Goal: Task Accomplishment & Management: Use online tool/utility

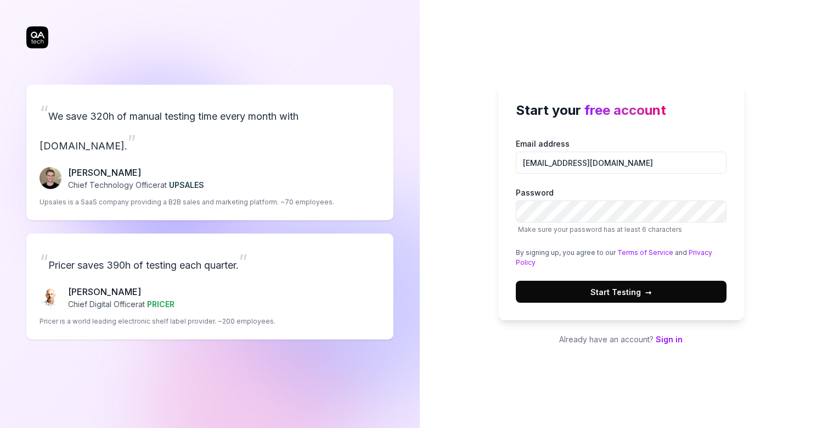
type input "[EMAIL_ADDRESS][DOMAIN_NAME]"
drag, startPoint x: 570, startPoint y: 165, endPoint x: 592, endPoint y: 174, distance: 23.4
click at [570, 165] on input "[EMAIL_ADDRESS][DOMAIN_NAME]" at bounding box center [621, 163] width 211 height 22
click at [627, 176] on div "Email address [EMAIL_ADDRESS][DOMAIN_NAME] Password Make sure your password has…" at bounding box center [621, 220] width 211 height 165
click at [615, 200] on label "Password Make sure your password has at least 6 characters" at bounding box center [621, 211] width 211 height 48
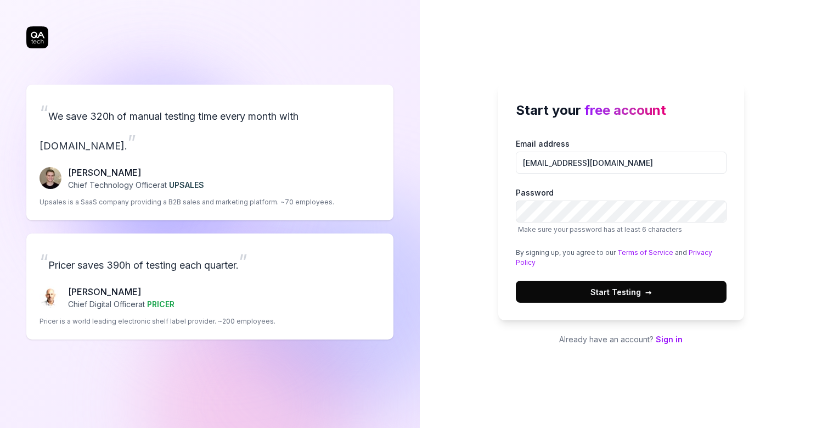
click at [592, 289] on span "Start Testing →" at bounding box center [621, 292] width 61 height 12
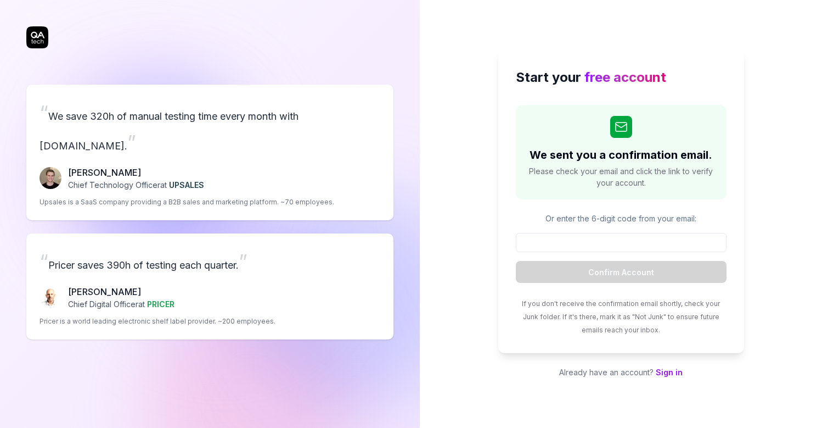
click at [781, 100] on div "Start your free account We sent you a confirmation email. Please check your ema…" at bounding box center [621, 214] width 402 height 428
paste input "576115"
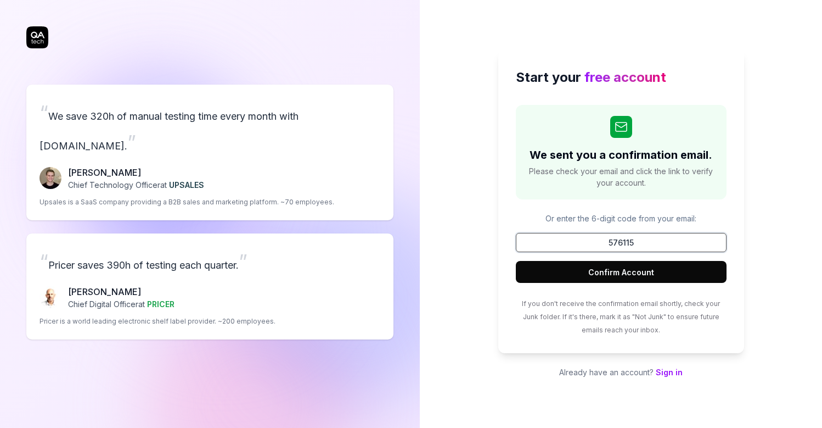
type input "576115"
click at [621, 272] on button "Confirm Account" at bounding box center [621, 272] width 211 height 22
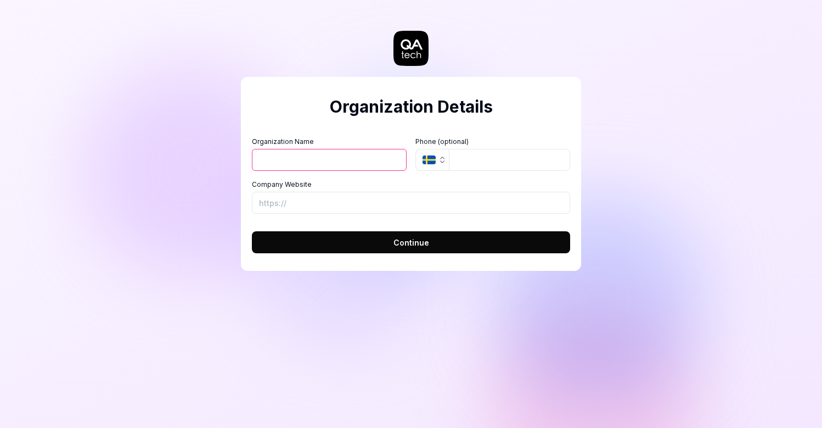
click at [360, 159] on input "Organization Name" at bounding box center [329, 160] width 155 height 22
click at [384, 94] on div "Organization Details Organization Name Organization Logo (Square minimum 256x25…" at bounding box center [411, 174] width 340 height 194
click at [335, 163] on input "Organization Name" at bounding box center [329, 160] width 155 height 22
type input "TestOrg42"
click at [390, 243] on button "Continue" at bounding box center [411, 242] width 318 height 22
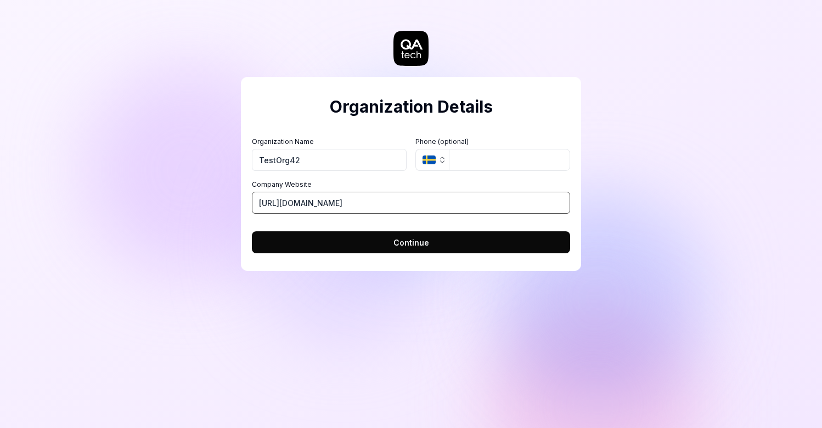
type input "[URL][DOMAIN_NAME]"
click at [410, 243] on span "Continue" at bounding box center [412, 243] width 36 height 12
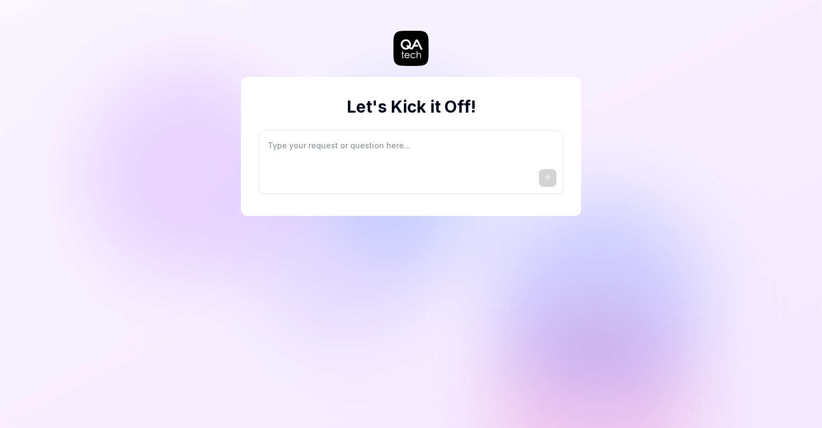
type textarea "*"
type textarea "I"
type textarea "*"
type textarea "I"
type textarea "*"
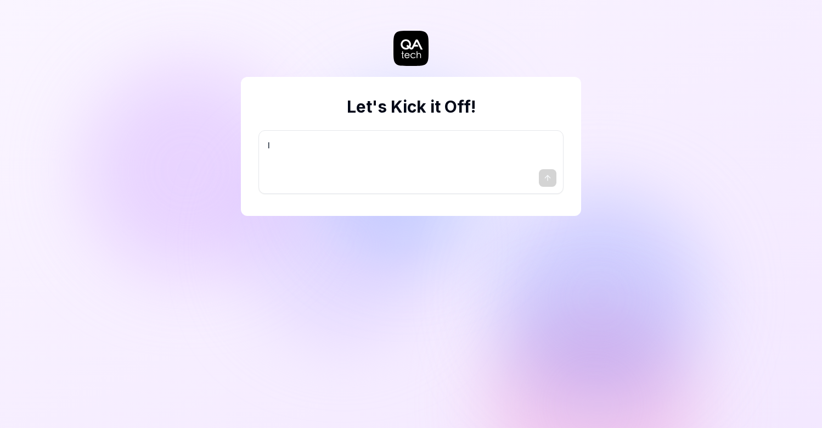
type textarea "I w"
type textarea "*"
type textarea "I wa"
type textarea "*"
type textarea "I wan"
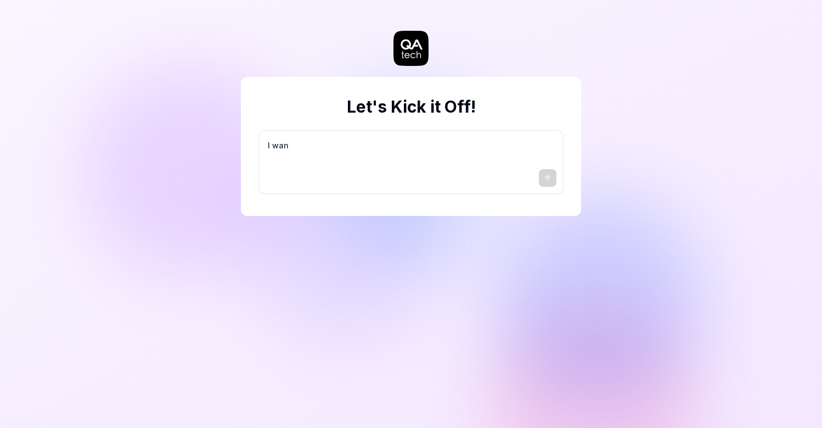
type textarea "*"
type textarea "I want"
type textarea "*"
type textarea "I want"
type textarea "*"
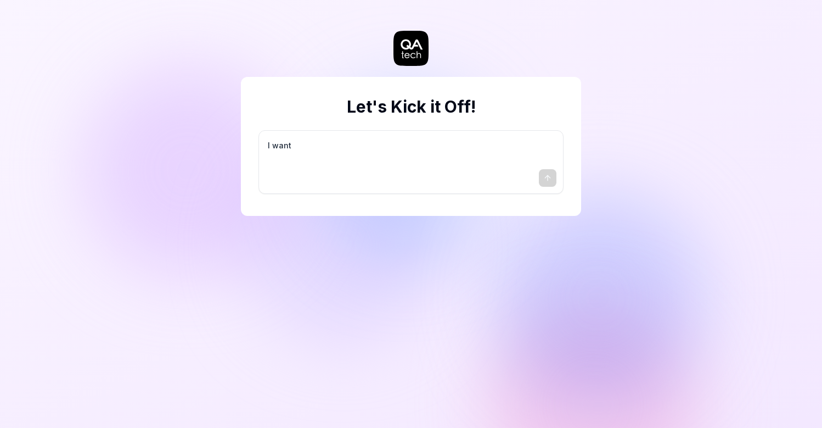
type textarea "I want a"
type textarea "*"
type textarea "I want a"
type textarea "*"
type textarea "I want a g"
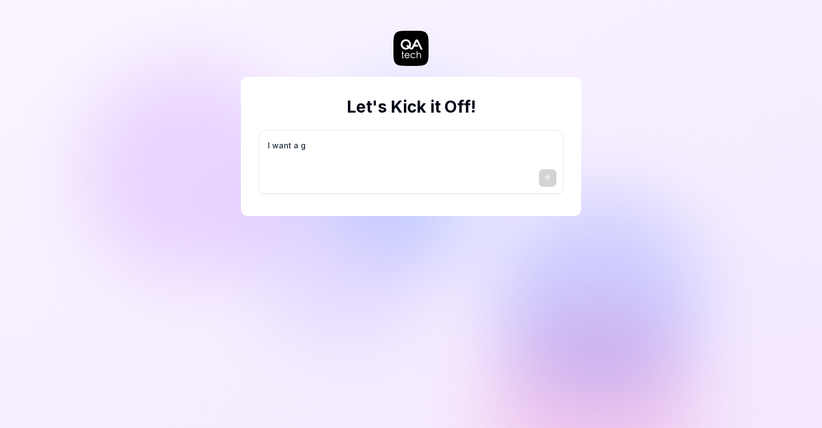
type textarea "*"
type textarea "I want a go"
type textarea "*"
type textarea "I want a goo"
type textarea "*"
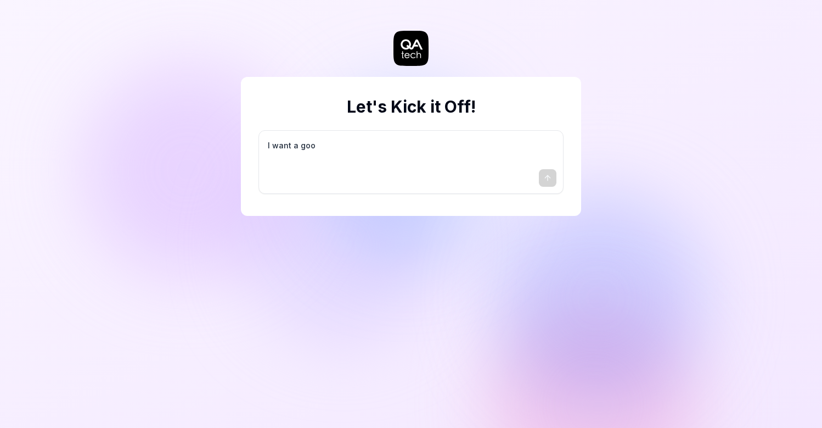
type textarea "I want a good"
type textarea "*"
type textarea "I want a good"
type textarea "*"
type textarea "I want a good t"
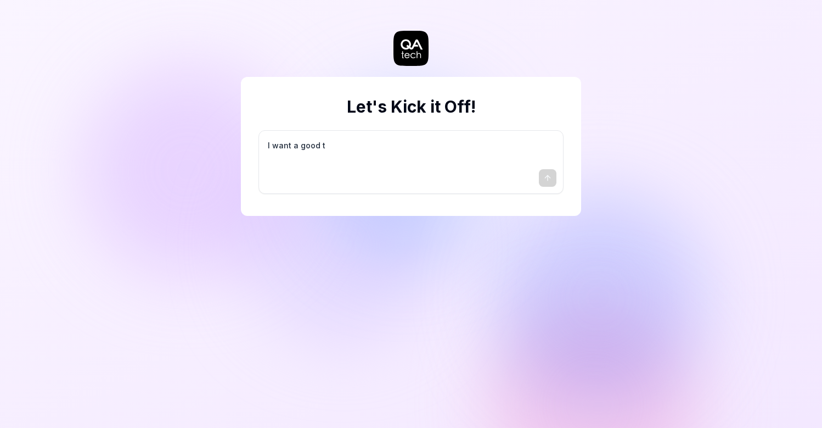
type textarea "*"
type textarea "I want a good te"
type textarea "*"
type textarea "I want a good tes"
type textarea "*"
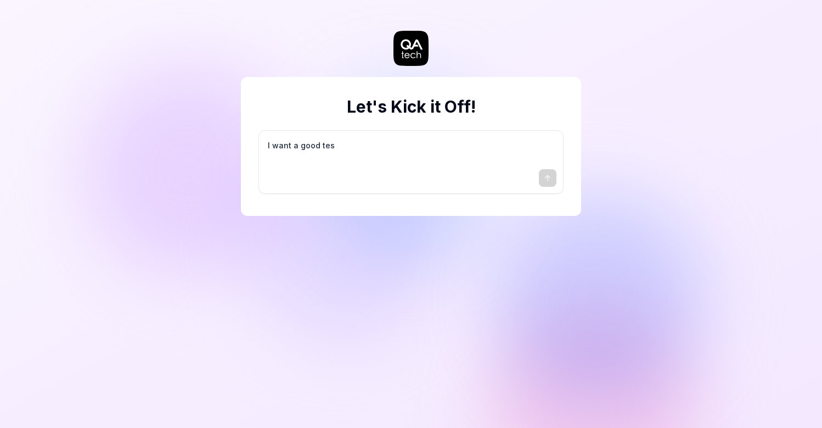
type textarea "I want a good test"
type textarea "*"
type textarea "I want a good test"
type textarea "*"
type textarea "I want a good test s"
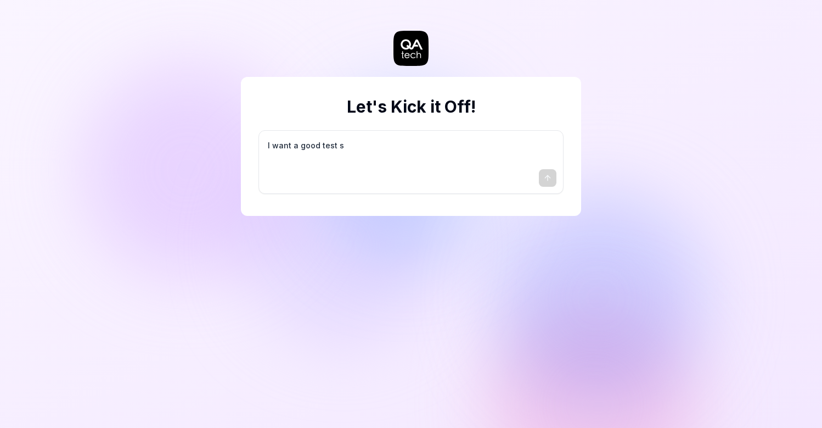
type textarea "*"
type textarea "I want a good test se"
type textarea "*"
type textarea "I want a good test set"
type textarea "*"
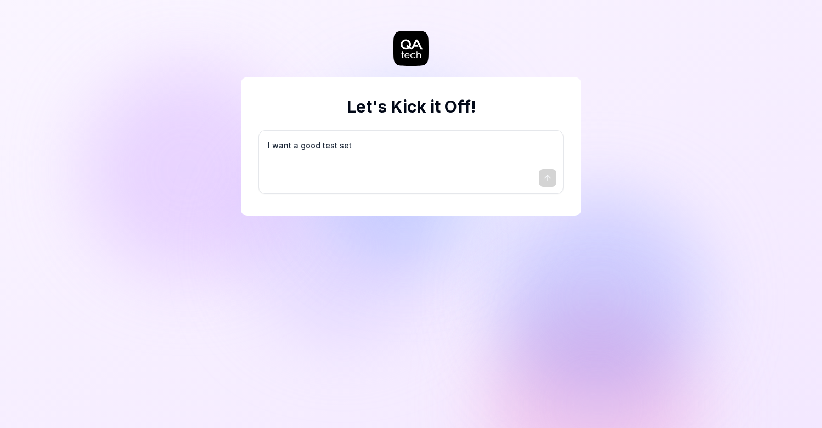
type textarea "I want a good test setu"
type textarea "*"
type textarea "I want a good test setup"
type textarea "*"
type textarea "I want a good test setup"
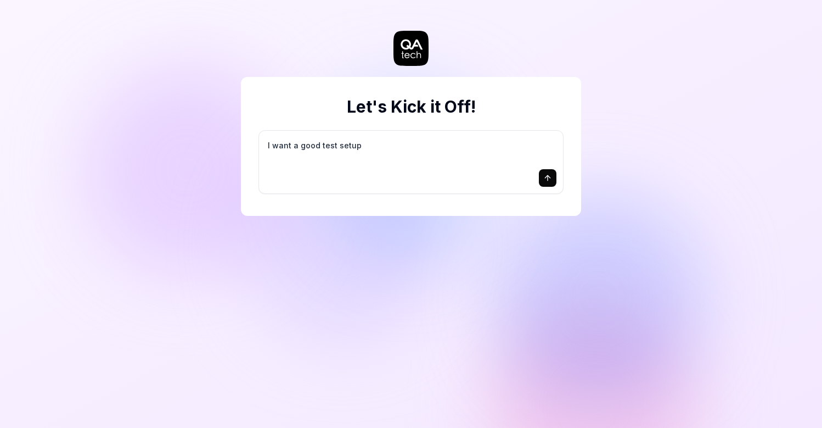
type textarea "*"
type textarea "I want a good test setup f"
type textarea "*"
type textarea "I want a good test setup fo"
type textarea "*"
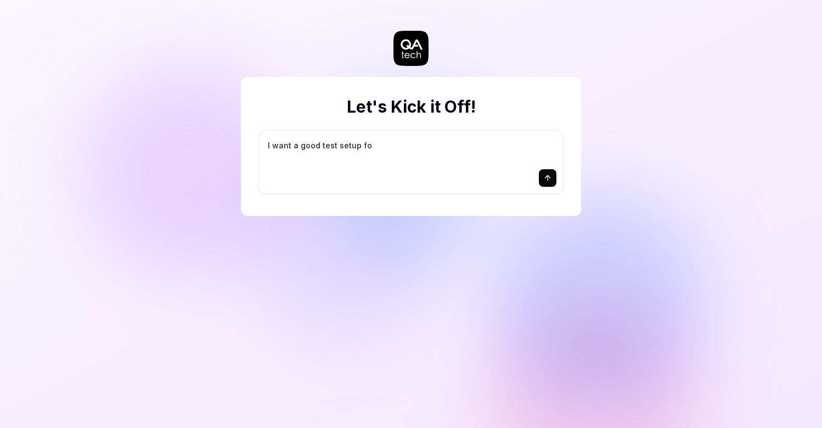
type textarea "I want a good test setup for"
type textarea "*"
type textarea "I want a good test setup for"
type textarea "*"
type textarea "I want a good test setup for m"
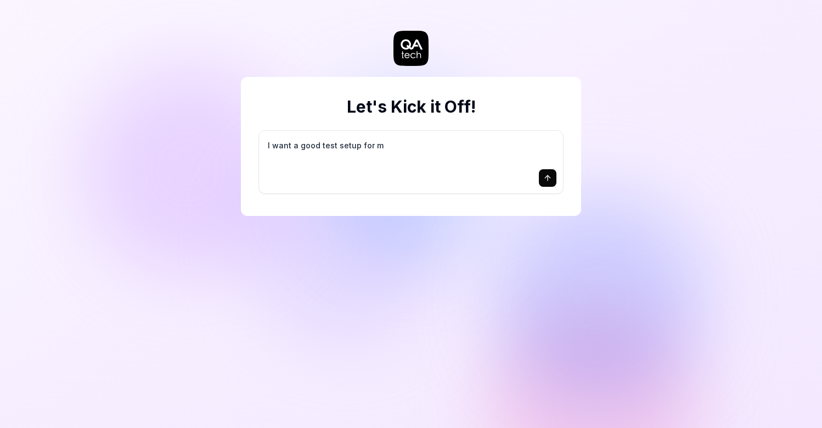
type textarea "*"
type textarea "I want a good test setup for my"
type textarea "*"
type textarea "I want a good test setup for my"
type textarea "*"
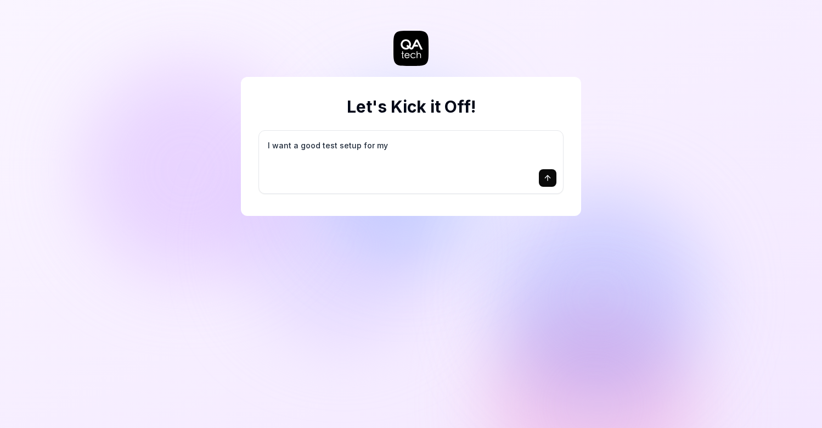
type textarea "I want a good test setup for my s"
type textarea "*"
type textarea "I want a good test setup for my si"
type textarea "*"
type textarea "I want a good test setup for my sit"
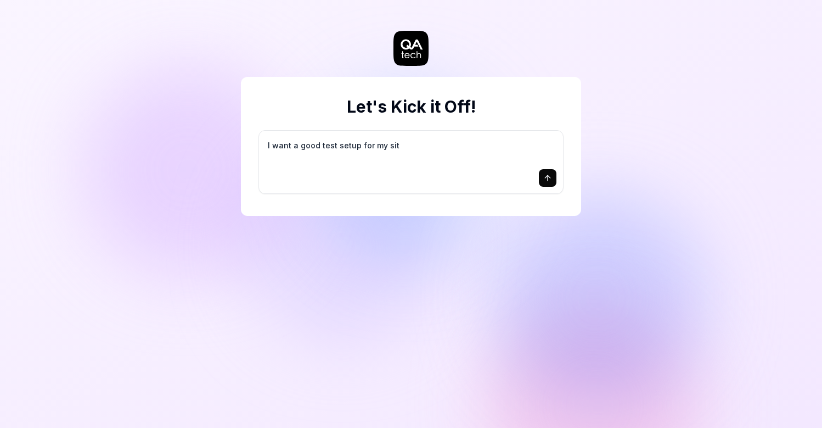
type textarea "*"
type textarea "I want a good test setup for my site"
type textarea "*"
type textarea "I want a good test setup for my site"
type textarea "*"
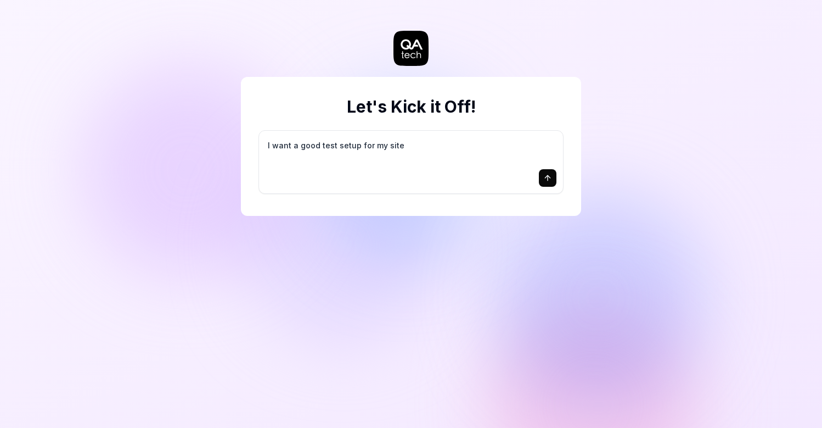
type textarea "I want a good test setup for my site -"
type textarea "*"
type textarea "I want a good test setup for my site -"
type textarea "*"
type textarea "I want a good test setup for my site - h"
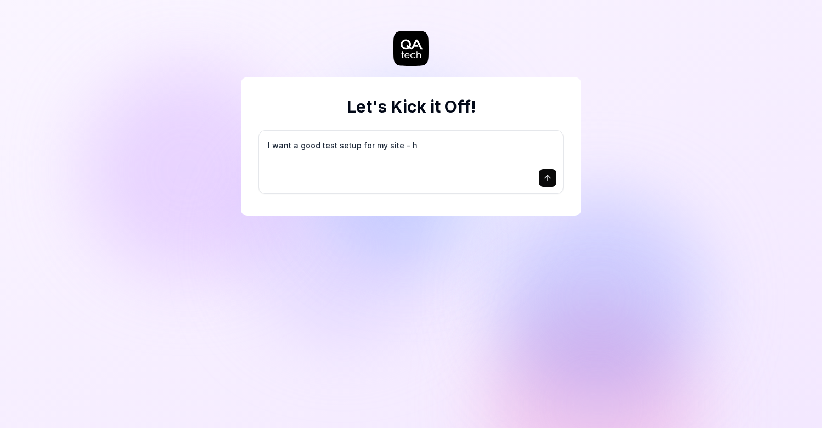
type textarea "*"
type textarea "I want a good test setup for my site - he"
type textarea "*"
type textarea "I want a good test setup for my site - hel"
type textarea "*"
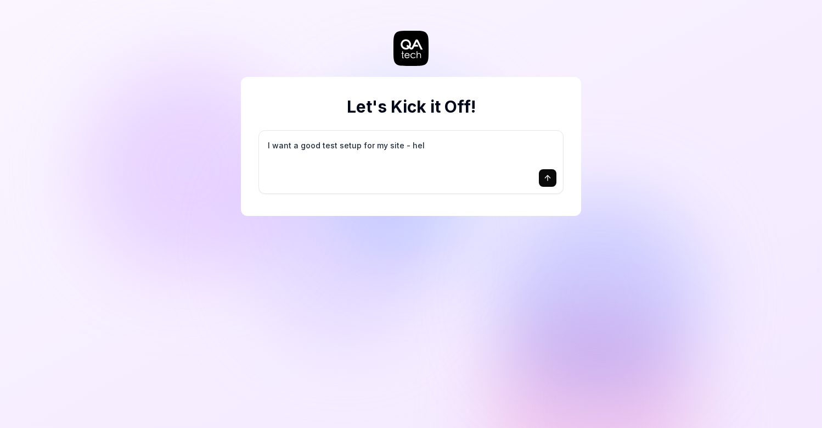
type textarea "I want a good test setup for my site - help"
type textarea "*"
type textarea "I want a good test setup for my site - help"
type textarea "*"
type textarea "I want a good test setup for my site - help m"
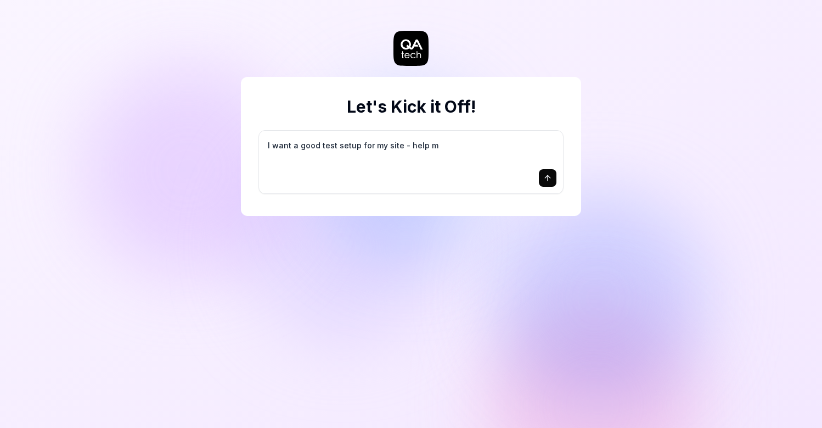
type textarea "*"
type textarea "I want a good test setup for my site - help me"
type textarea "*"
type textarea "I want a good test setup for my site - help me"
type textarea "*"
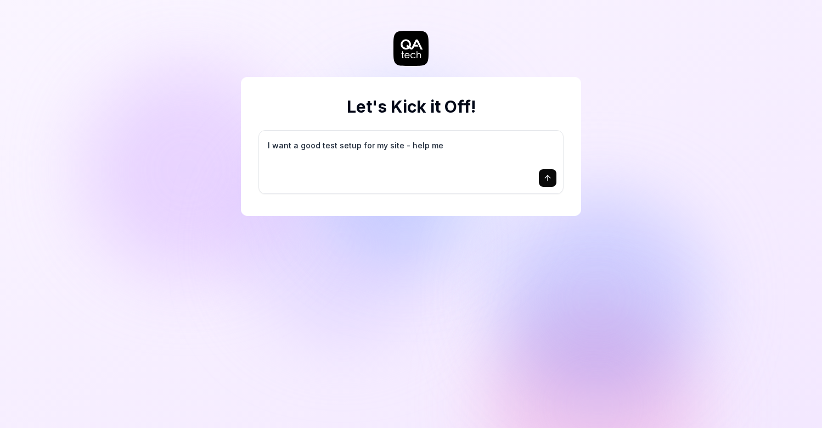
type textarea "I want a good test setup for my site - help me c"
type textarea "*"
type textarea "I want a good test setup for my site - help me cr"
type textarea "*"
type textarea "I want a good test setup for my site - help me cre"
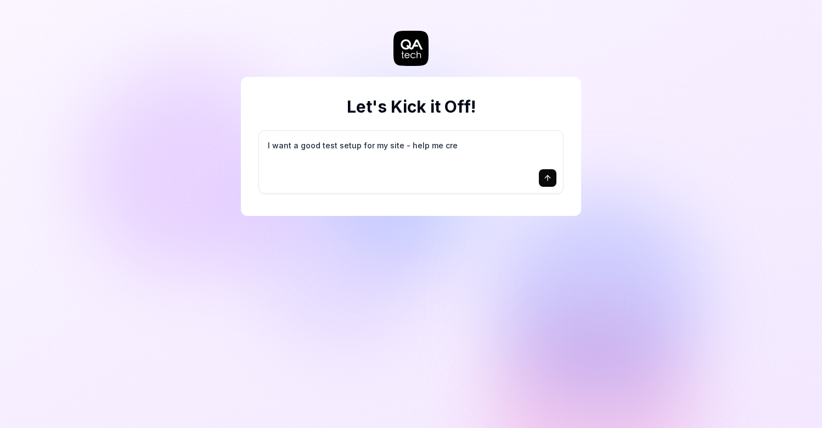
type textarea "*"
type textarea "I want a good test setup for my site - help me crea"
type textarea "*"
type textarea "I want a good test setup for my site - help me creat"
type textarea "*"
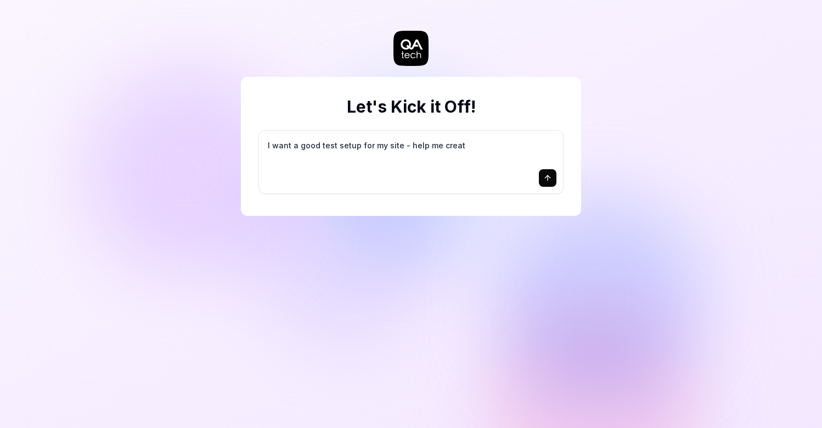
type textarea "I want a good test setup for my site - help me create"
type textarea "*"
type textarea "I want a good test setup for my site - help me create"
type textarea "*"
type textarea "I want a good test setup for my site - help me create t"
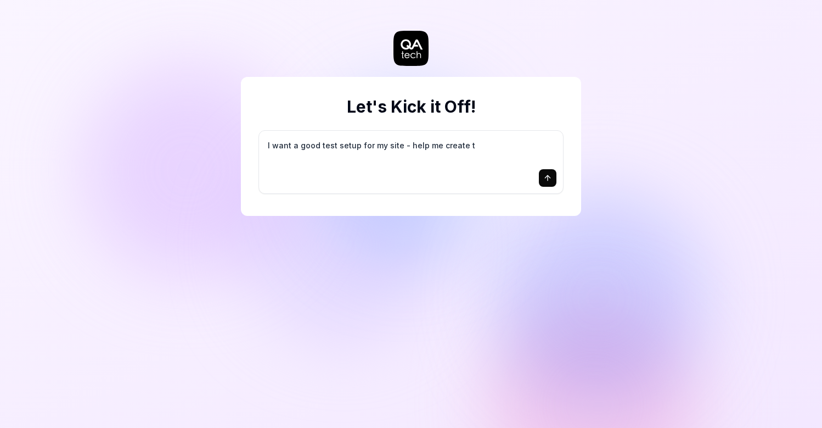
type textarea "*"
type textarea "I want a good test setup for my site - help me create th"
type textarea "*"
type textarea "I want a good test setup for my site - help me create the"
type textarea "*"
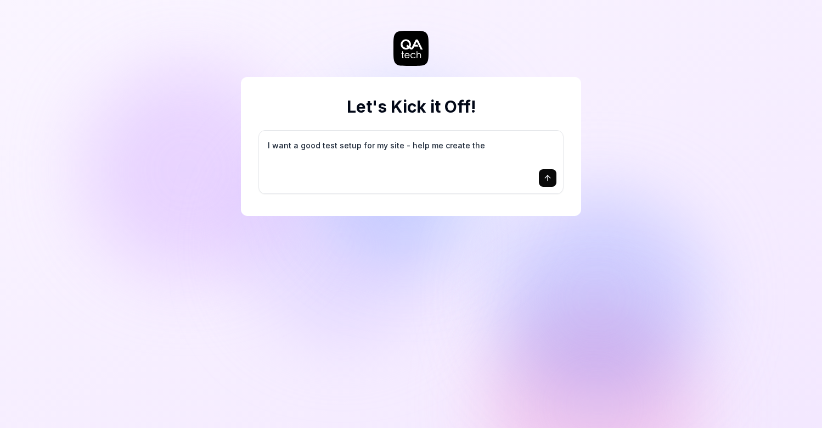
type textarea "I want a good test setup for my site - help me create the"
type textarea "*"
type textarea "I want a good test setup for my site - help me create the f"
type textarea "*"
type textarea "I want a good test setup for my site - help me create the fi"
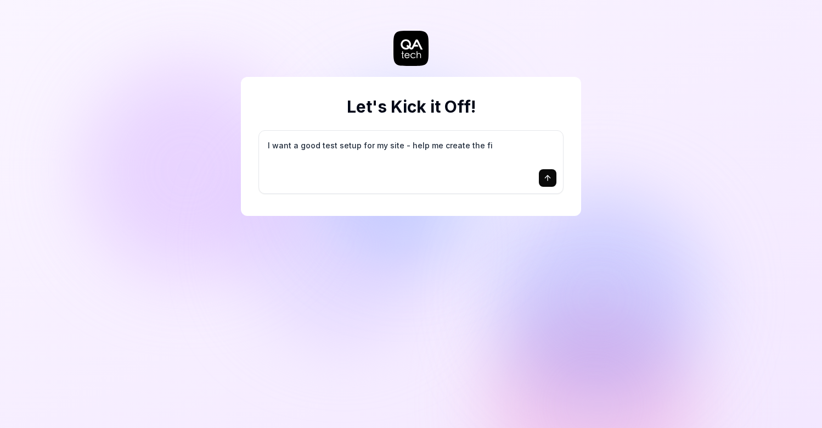
type textarea "*"
type textarea "I want a good test setup for my site - help me create the fir"
type textarea "*"
type textarea "I want a good test setup for my site - help me create the firs"
type textarea "*"
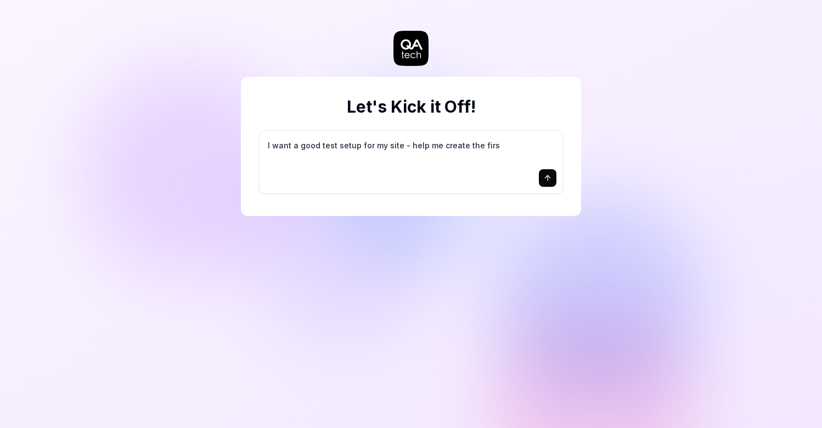
type textarea "I want a good test setup for my site - help me create the first"
type textarea "*"
type textarea "I want a good test setup for my site - help me create the first"
type textarea "*"
type textarea "I want a good test setup for my site - help me create the first 3"
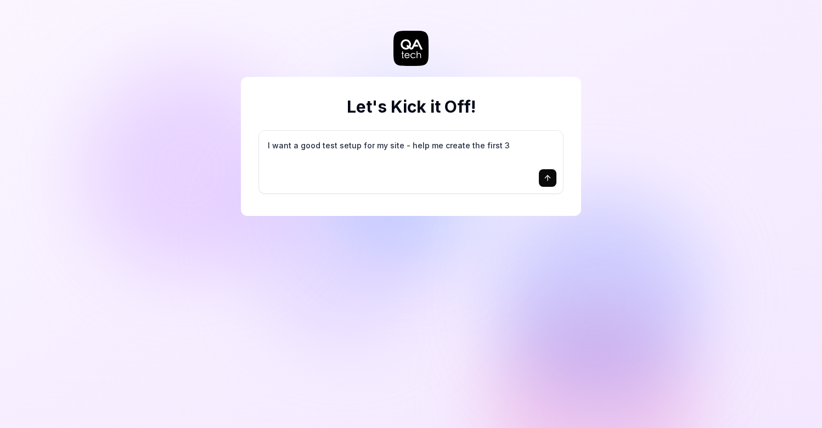
type textarea "*"
type textarea "I want a good test setup for my site - help me create the first 3-"
type textarea "*"
type textarea "I want a good test setup for my site - help me create the first 3-5"
type textarea "*"
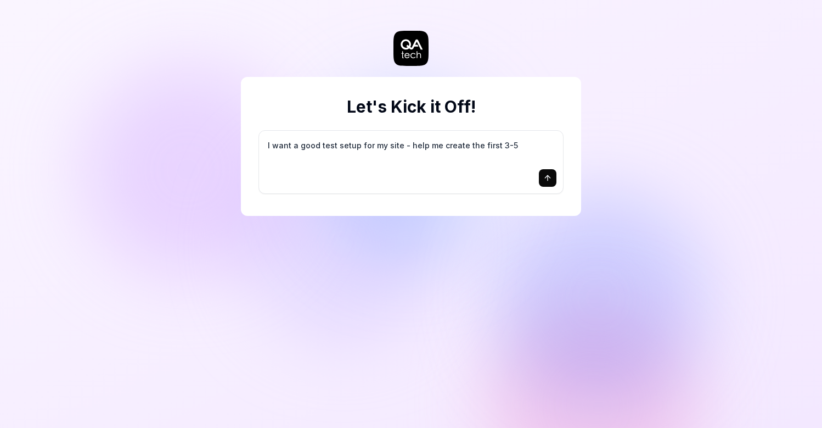
type textarea "I want a good test setup for my site - help me create the first 3-5"
type textarea "*"
type textarea "I want a good test setup for my site - help me create the first 3-5 t"
type textarea "*"
type textarea "I want a good test setup for my site - help me create the first 3-5 te"
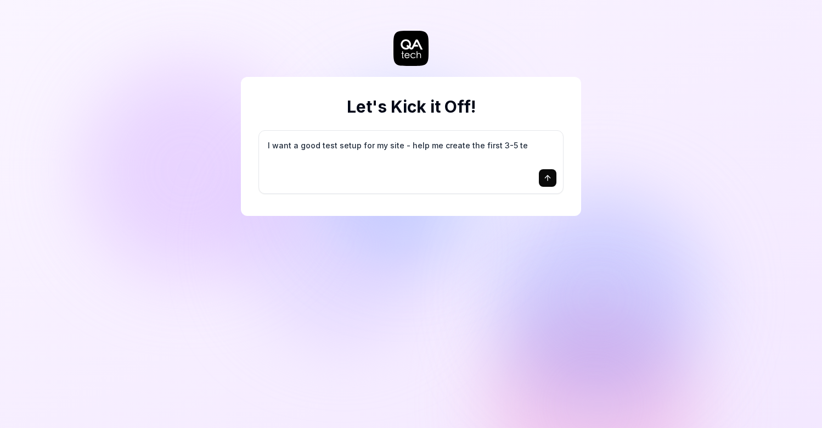
type textarea "*"
type textarea "I want a good test setup for my site - help me create the first 3-5 tes"
type textarea "*"
type textarea "I want a good test setup for my site - help me create the first 3-5 test"
type textarea "*"
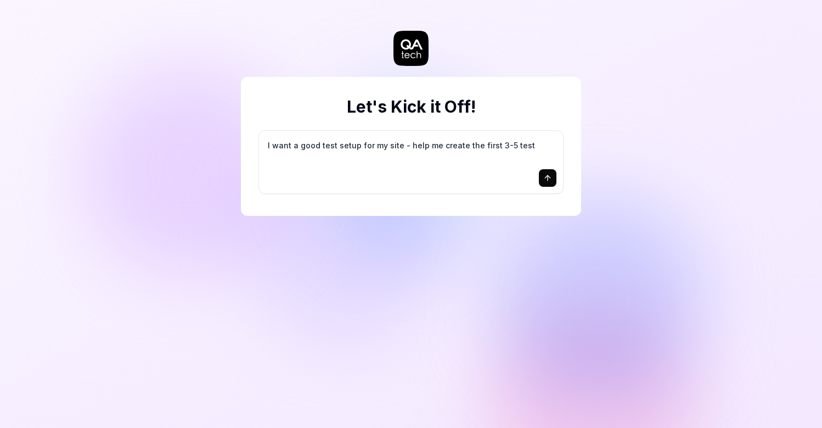
type textarea "I want a good test setup for my site - help me create the first 3-5 test"
type textarea "*"
type textarea "I want a good test setup for my site - help me create the first 3-5 test c"
type textarea "*"
type textarea "I want a good test setup for my site - help me create the first 3-5 test ca"
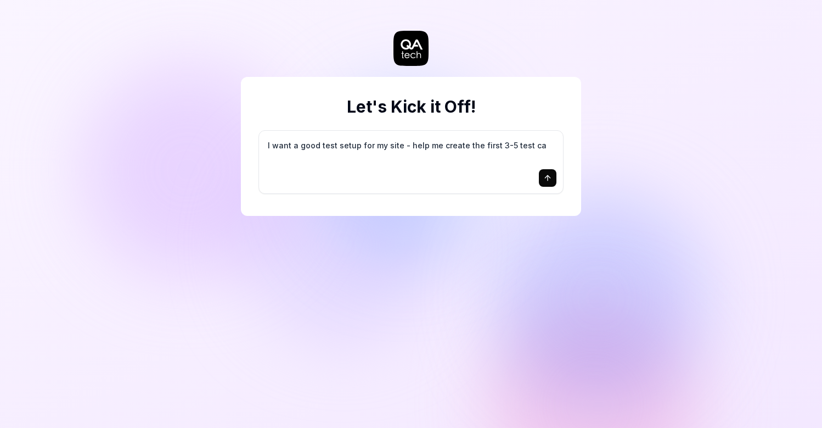
type textarea "*"
type textarea "I want a good test setup for my site - help me create the first 3-5 test cas"
type textarea "*"
type textarea "I want a good test setup for my site - help me create the first 3-5 test case"
type textarea "*"
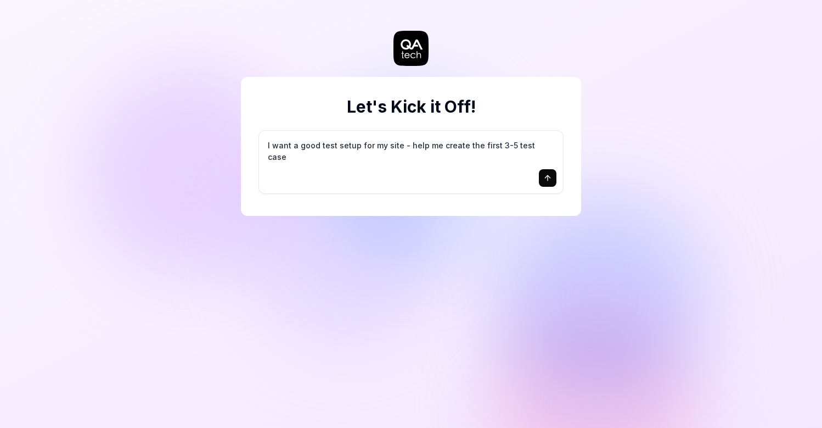
type textarea "I want a good test setup for my site - help me create the first 3-5 test cases"
click at [356, 150] on textarea "I want a good test setup for my site - help me create the first 3-5 test cases" at bounding box center [411, 150] width 291 height 27
click at [506, 147] on textarea "I want a good test setup for my site - help me create the first 3-5 test cases" at bounding box center [411, 150] width 291 height 27
click at [543, 178] on button "submit" at bounding box center [548, 178] width 18 height 18
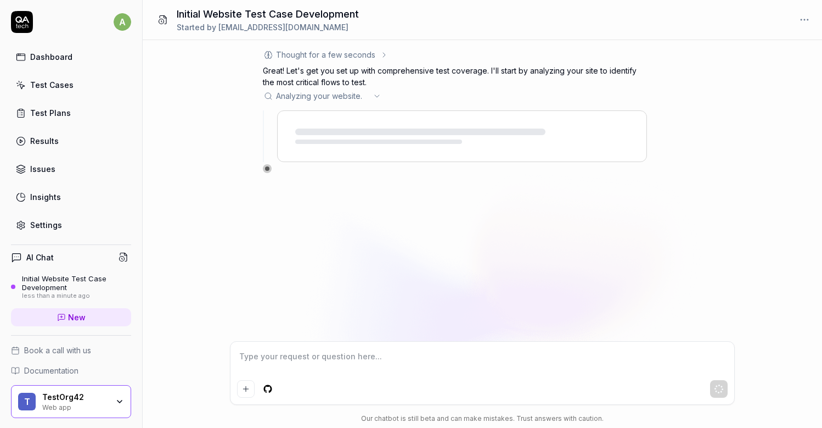
click at [379, 96] on icon at bounding box center [377, 96] width 9 height 9
click at [379, 96] on icon at bounding box center [377, 96] width 4 height 2
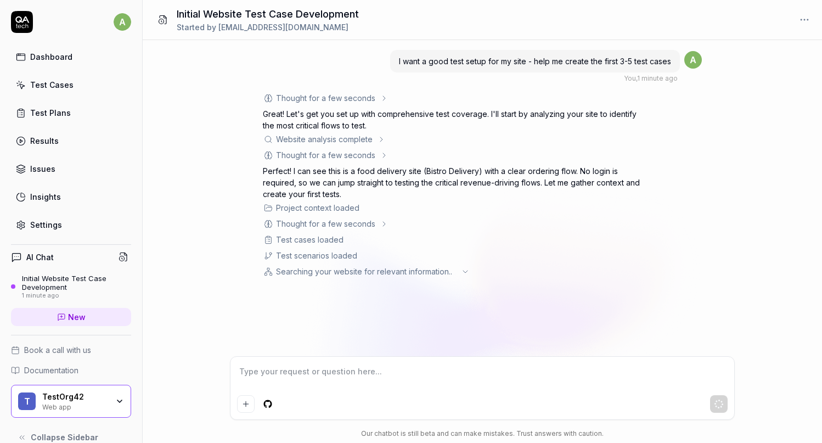
click at [57, 170] on link "Issues" at bounding box center [71, 168] width 120 height 21
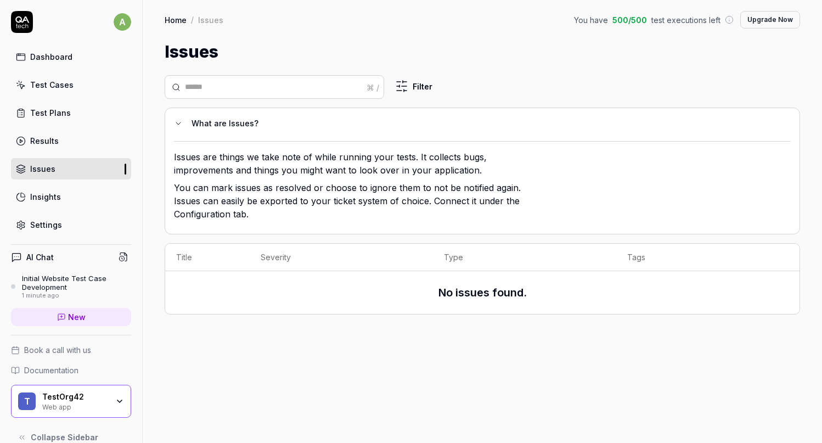
click at [47, 141] on div "Results" at bounding box center [44, 141] width 29 height 12
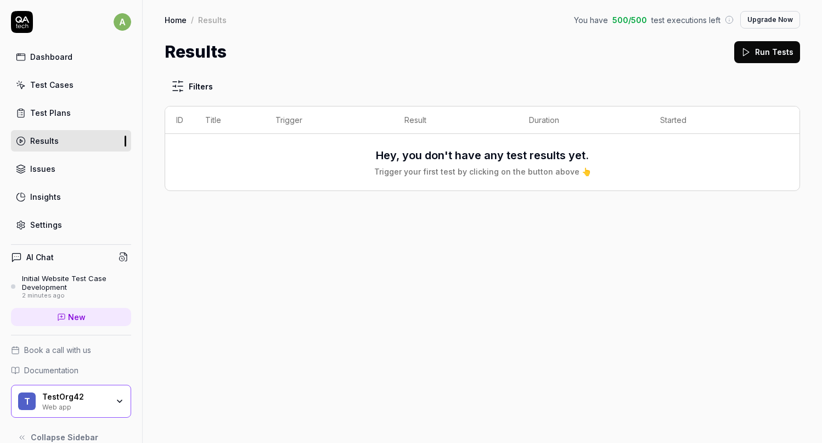
click at [51, 166] on div "Issues" at bounding box center [42, 169] width 25 height 12
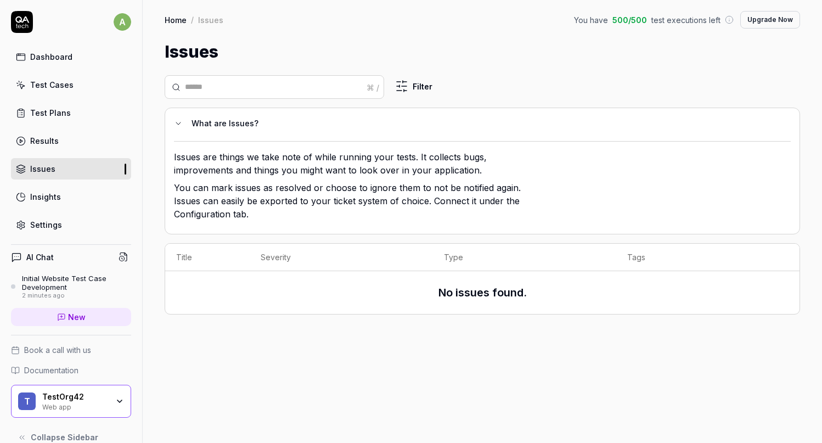
click at [47, 83] on div "Test Cases" at bounding box center [51, 85] width 43 height 12
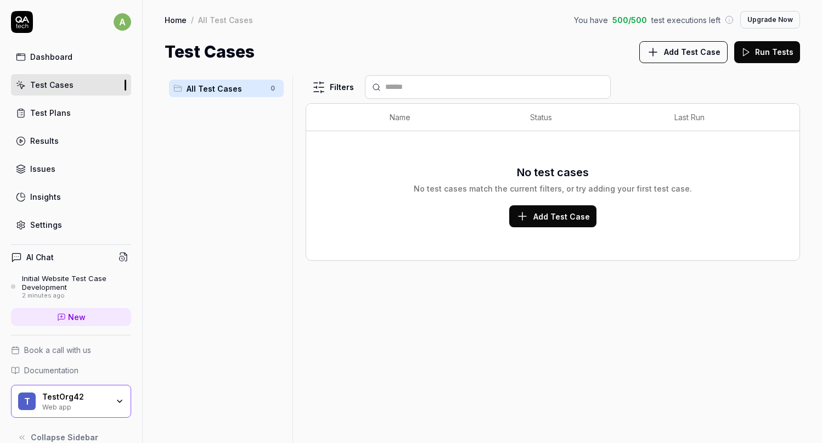
click at [43, 54] on div "Dashboard" at bounding box center [51, 57] width 42 height 12
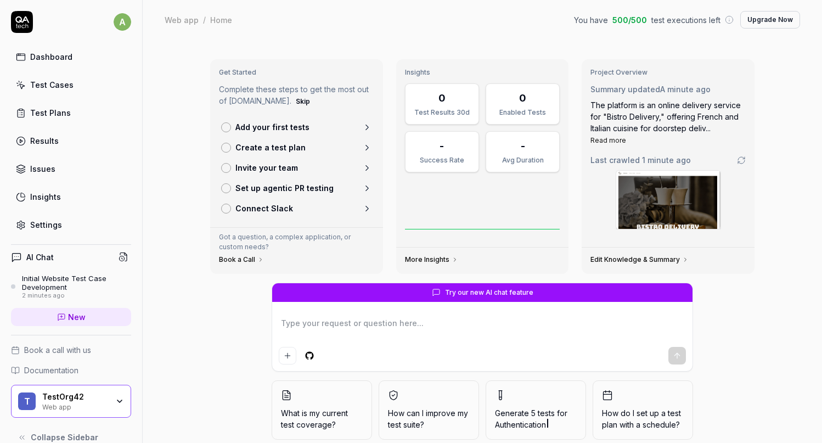
scroll to position [42, 0]
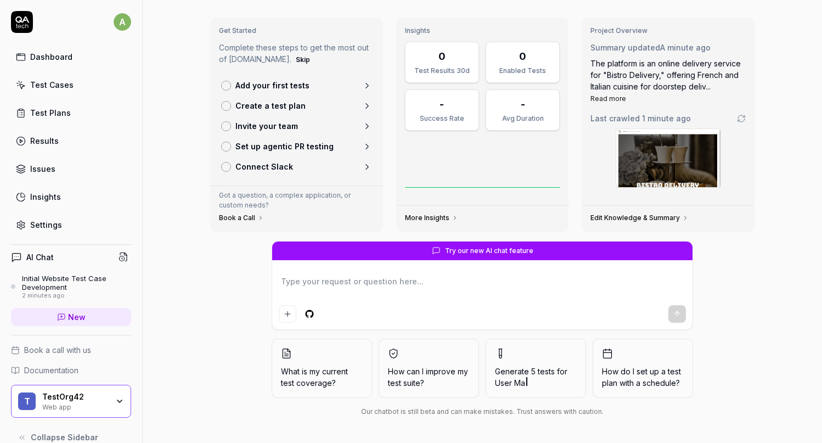
click at [48, 82] on div "Test Cases" at bounding box center [51, 85] width 43 height 12
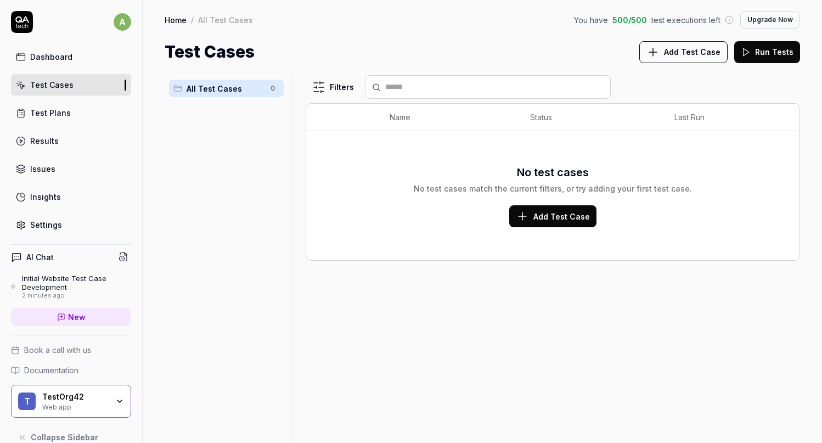
click at [69, 115] on link "Test Plans" at bounding box center [71, 112] width 120 height 21
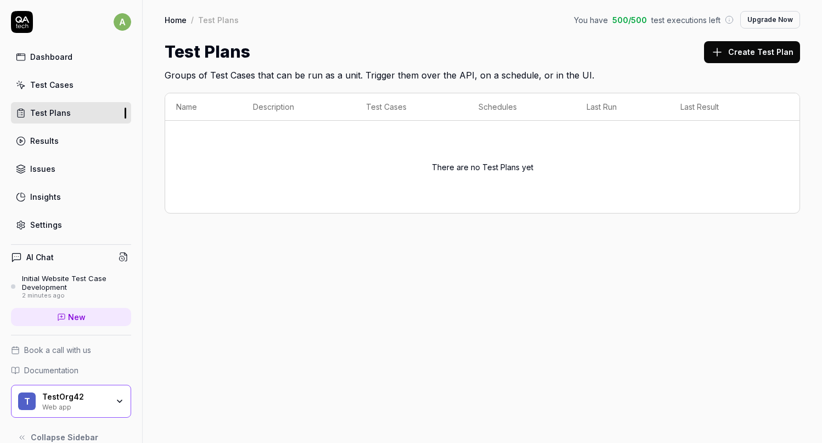
click at [49, 60] on div "Dashboard" at bounding box center [51, 57] width 42 height 12
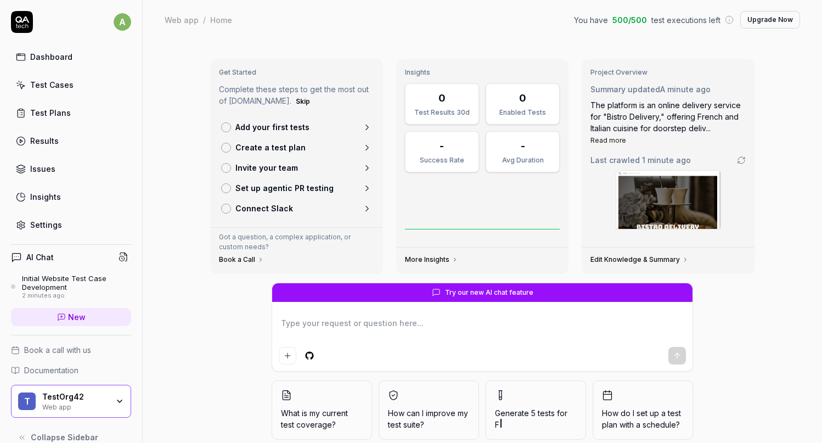
click at [29, 19] on icon at bounding box center [22, 22] width 22 height 22
click at [51, 263] on div "AI Chat" at bounding box center [71, 257] width 120 height 16
click at [50, 255] on h4 "AI Chat" at bounding box center [39, 257] width 27 height 12
click at [40, 258] on h4 "AI Chat" at bounding box center [39, 257] width 27 height 12
click at [56, 282] on div "Initial Website Test Case Development" at bounding box center [76, 283] width 109 height 18
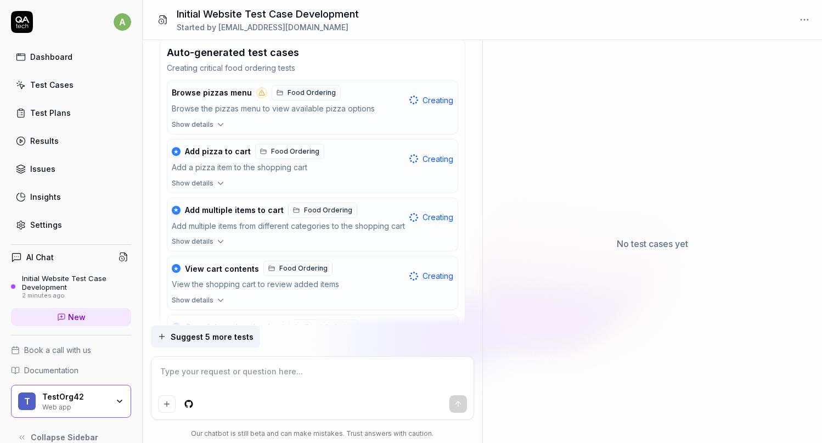
scroll to position [299, 0]
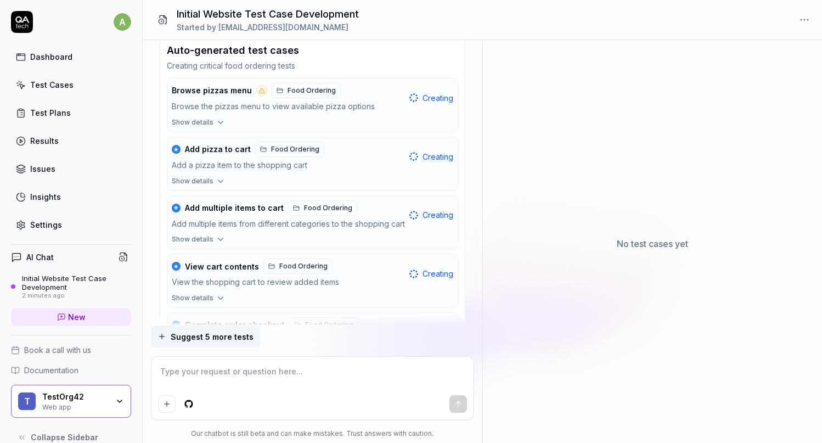
click at [49, 89] on div "Test Cases" at bounding box center [51, 85] width 43 height 12
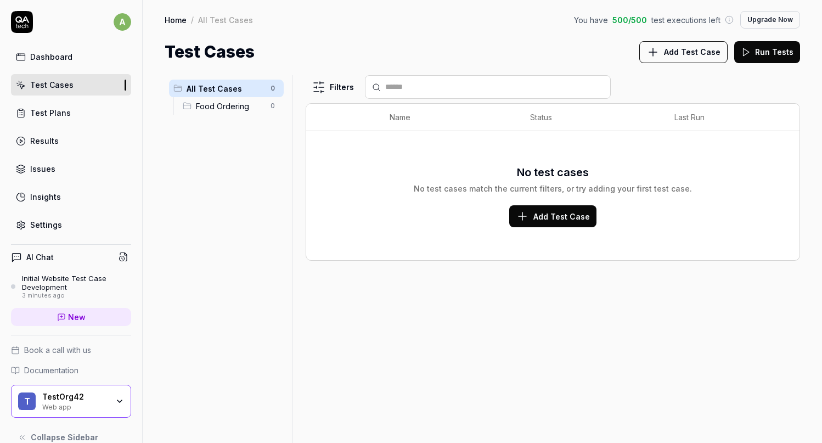
click at [65, 279] on div "Initial Website Test Case Development" at bounding box center [76, 283] width 109 height 18
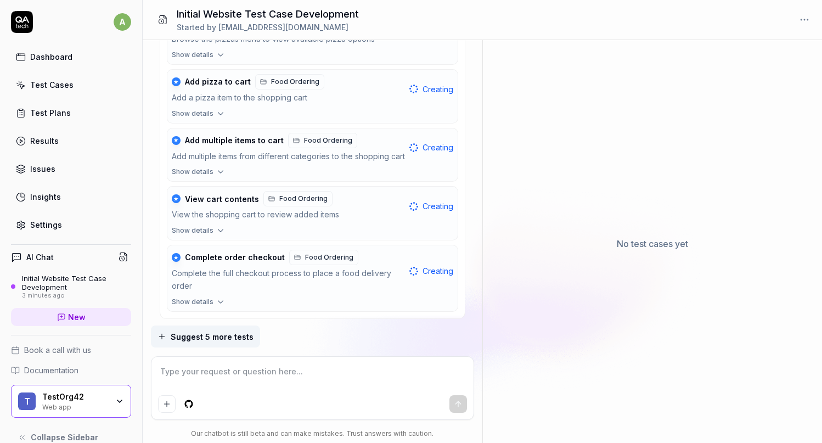
scroll to position [289, 0]
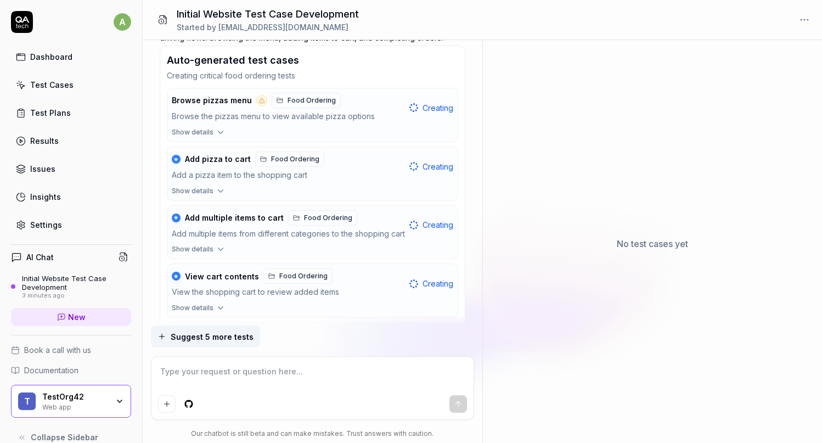
click at [226, 102] on span "Browse pizzas menu" at bounding box center [212, 101] width 80 height 10
click at [229, 101] on span "Browse pizzas menu" at bounding box center [212, 101] width 80 height 10
click at [208, 130] on span "Show details" at bounding box center [193, 132] width 42 height 10
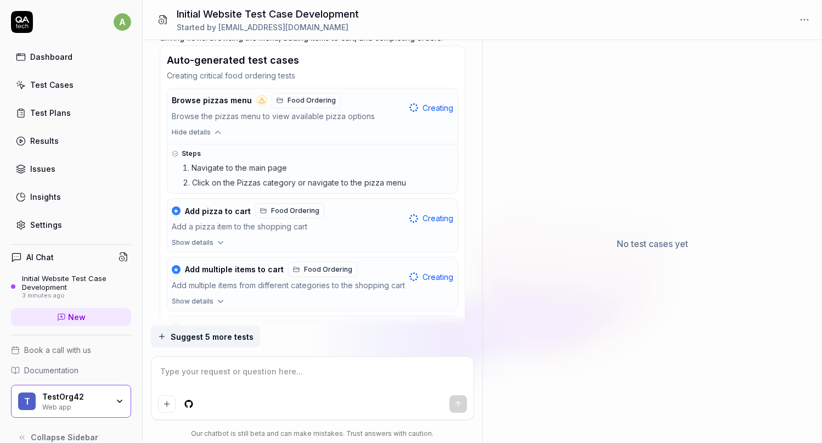
click at [429, 105] on span "Creating" at bounding box center [438, 108] width 31 height 12
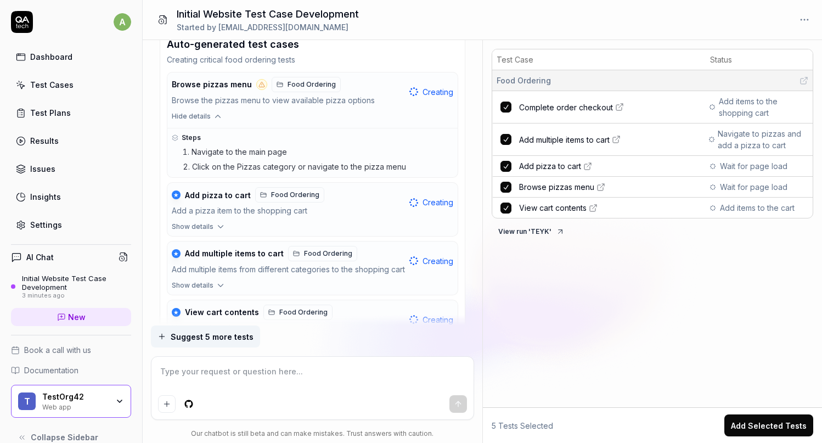
scroll to position [356, 0]
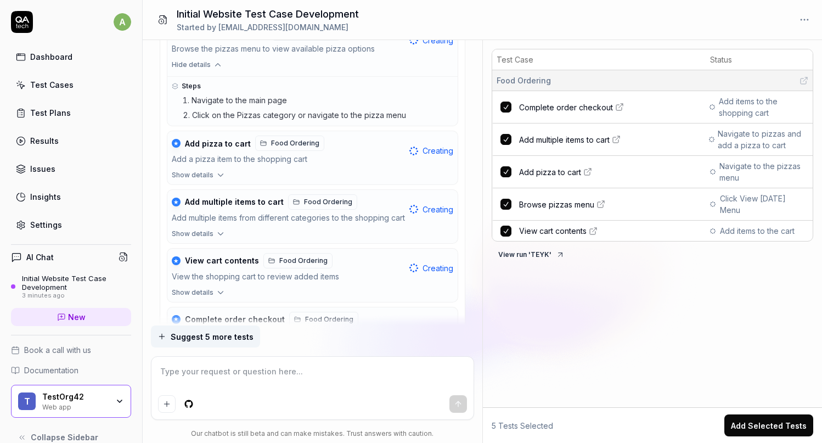
click at [217, 177] on icon "button" at bounding box center [221, 175] width 10 height 10
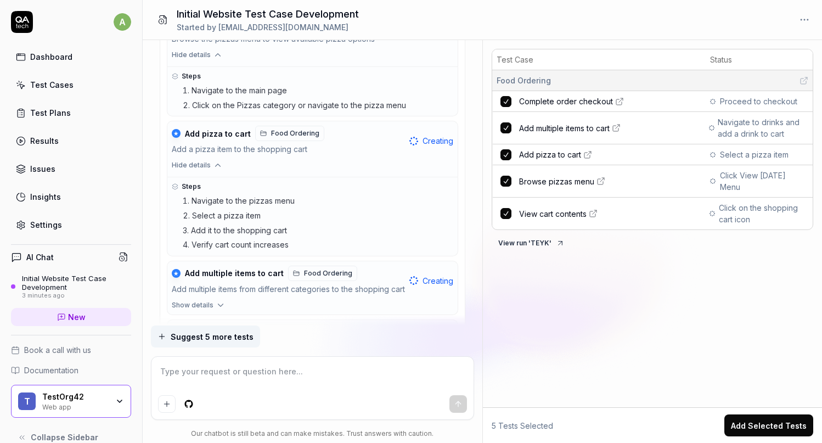
scroll to position [529, 0]
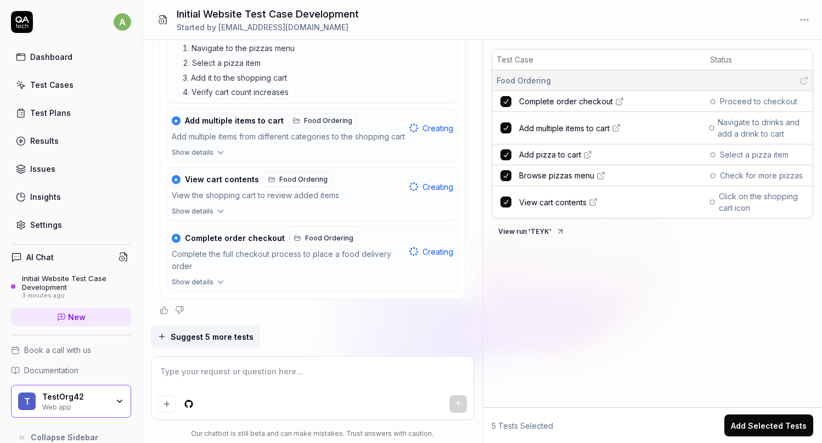
click at [71, 290] on div "Initial Website Test Case Development" at bounding box center [76, 283] width 109 height 18
click at [56, 284] on div "Initial Website Test Case Development" at bounding box center [76, 283] width 109 height 18
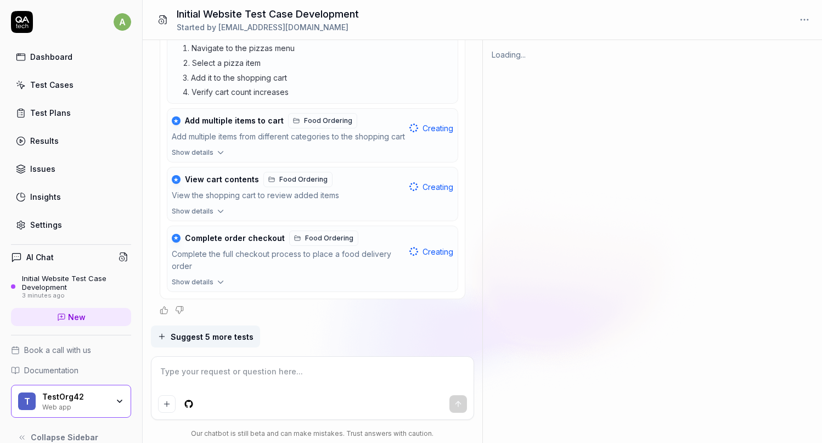
click at [556, 197] on div "Loading..." at bounding box center [652, 243] width 339 height 399
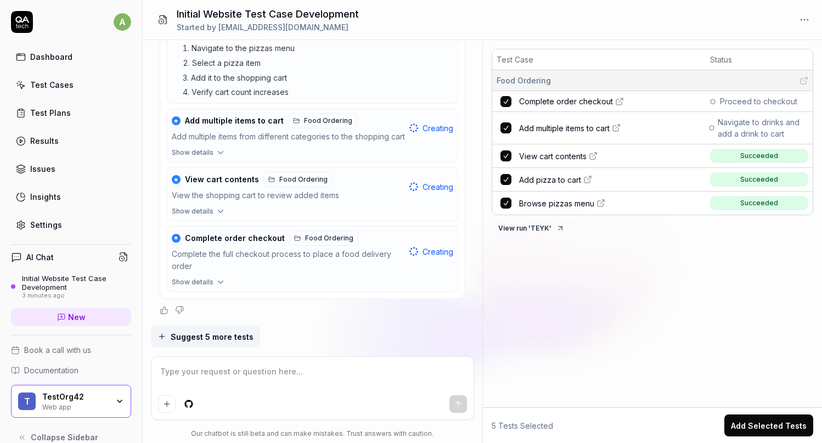
click at [555, 201] on span "Browse pizzas menu" at bounding box center [556, 204] width 75 height 12
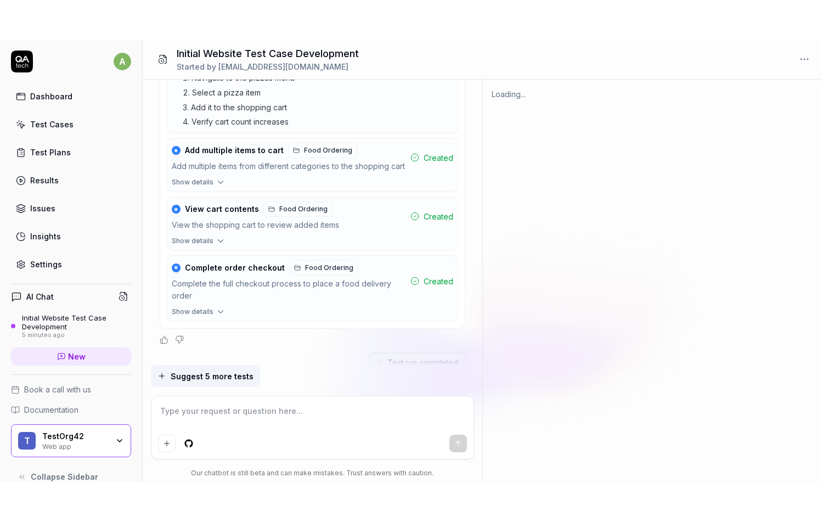
scroll to position [795, 0]
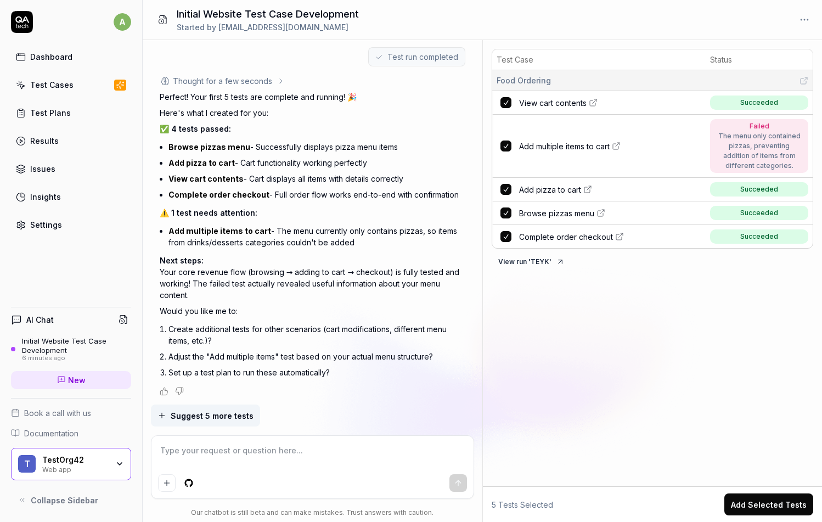
type textarea "*"
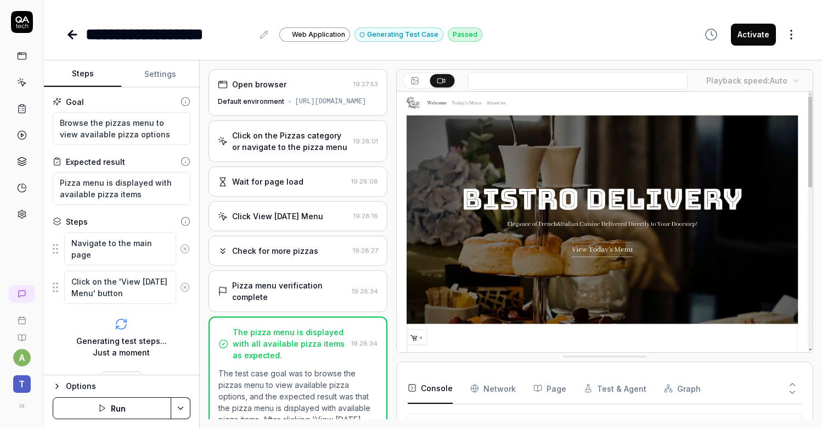
scroll to position [113, 0]
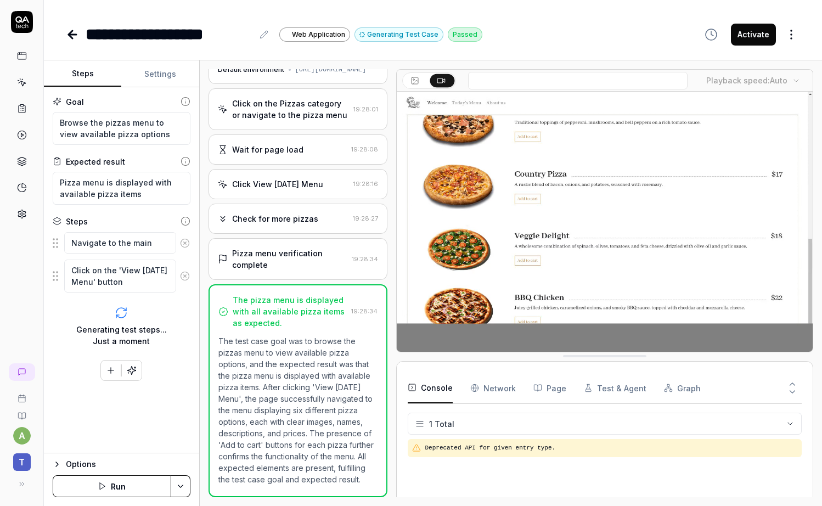
type textarea "*"
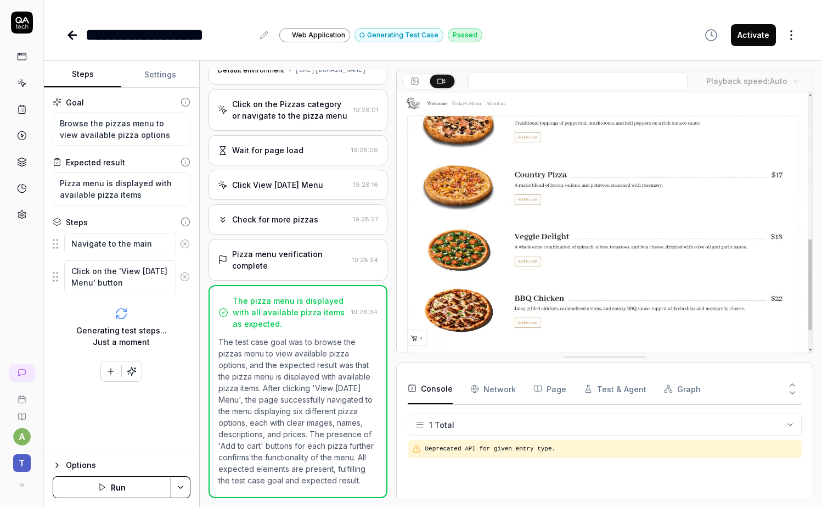
scroll to position [53, 0]
click at [499, 388] on Requests "Network" at bounding box center [493, 388] width 46 height 31
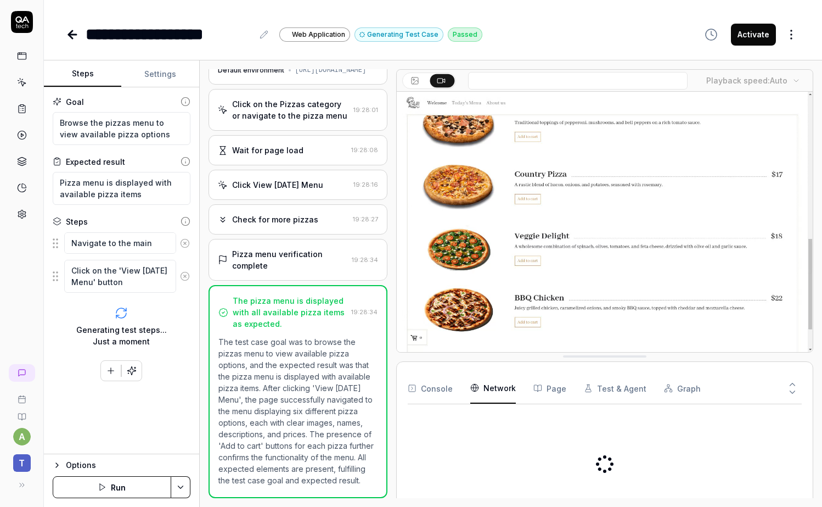
click at [417, 388] on button "Console" at bounding box center [430, 388] width 45 height 31
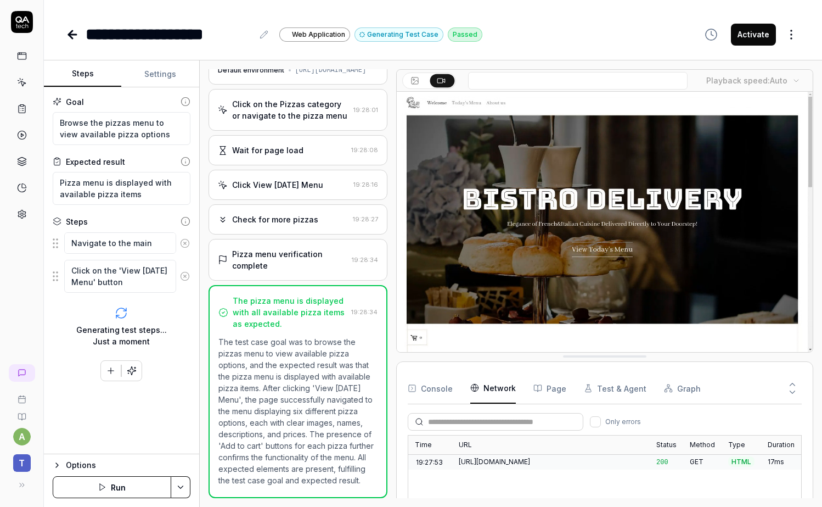
click at [485, 395] on Requests "Network" at bounding box center [493, 388] width 46 height 31
click at [571, 378] on div "Console Network Page Test & Agent Graph" at bounding box center [605, 388] width 394 height 31
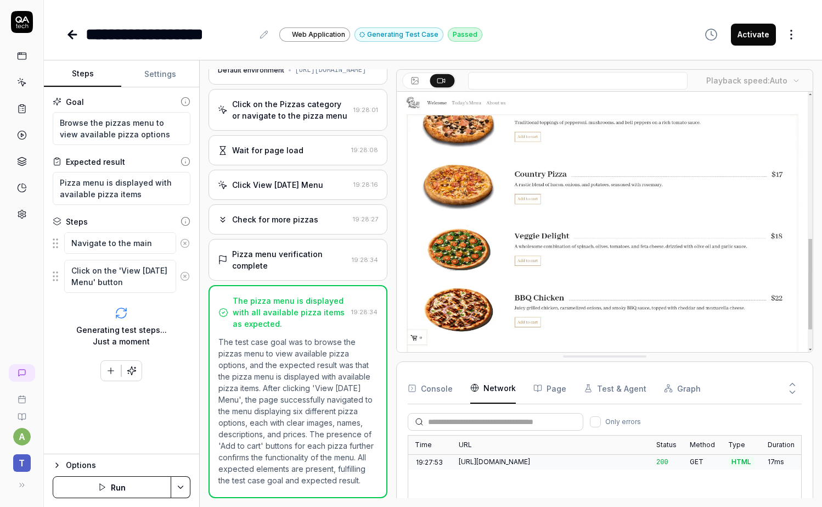
click at [570, 384] on div "Console Network Page Test & Agent Graph" at bounding box center [605, 388] width 394 height 31
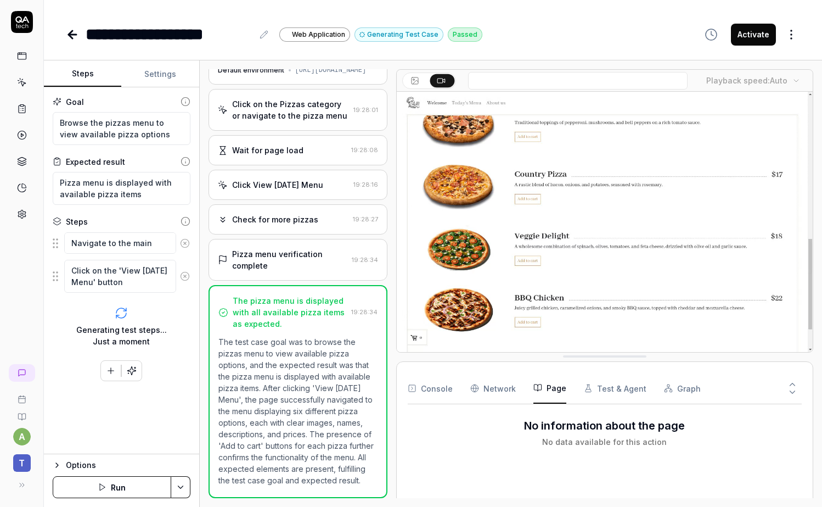
click at [560, 386] on button "Page" at bounding box center [550, 388] width 33 height 31
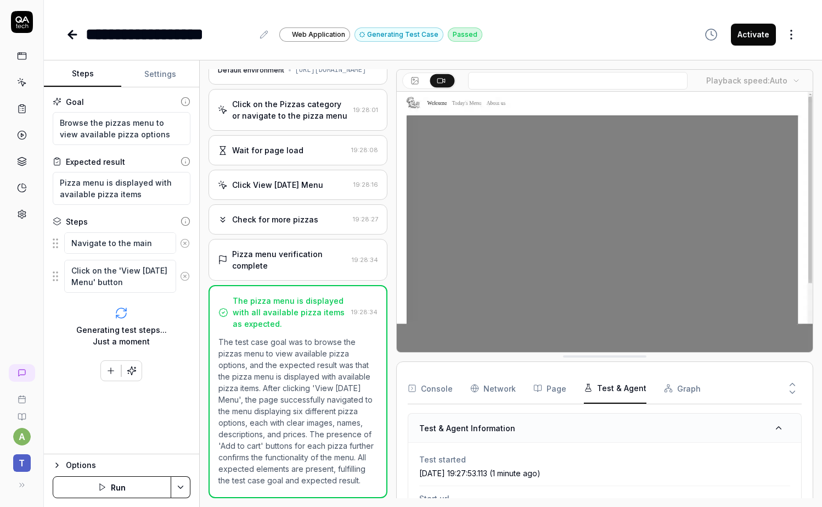
click at [634, 388] on button "Test & Agent" at bounding box center [615, 388] width 63 height 31
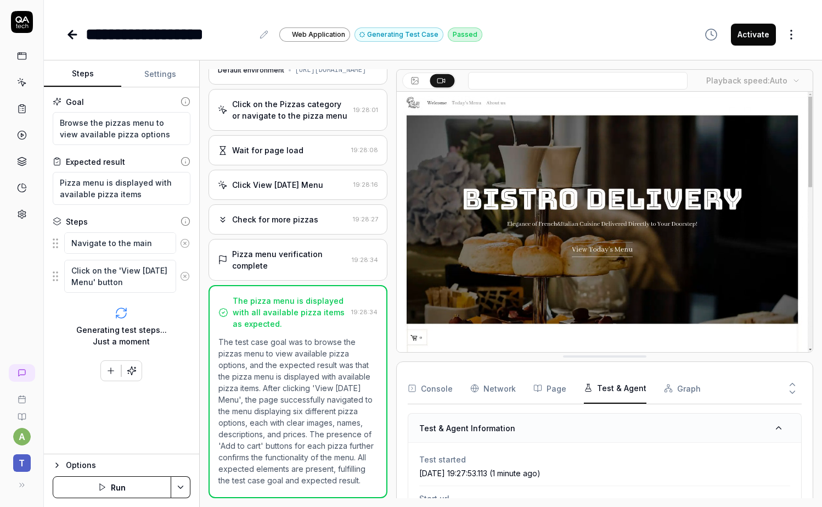
scroll to position [276, 0]
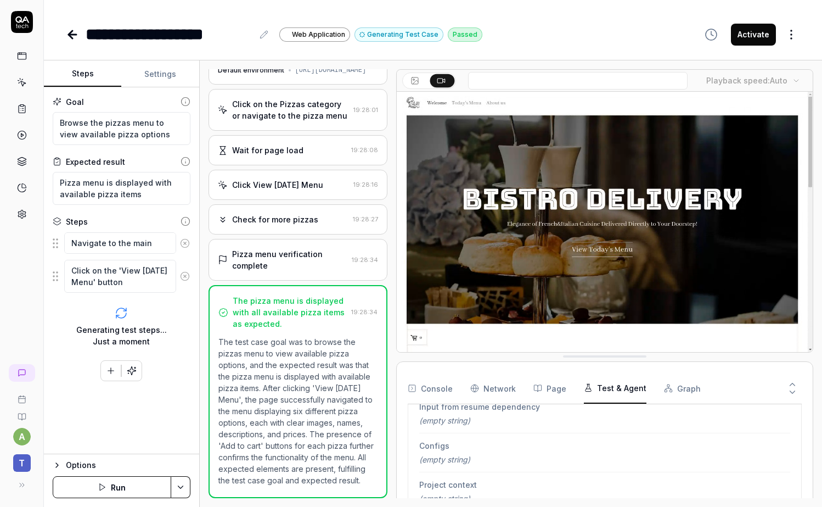
click at [683, 384] on button "Graph" at bounding box center [682, 388] width 37 height 31
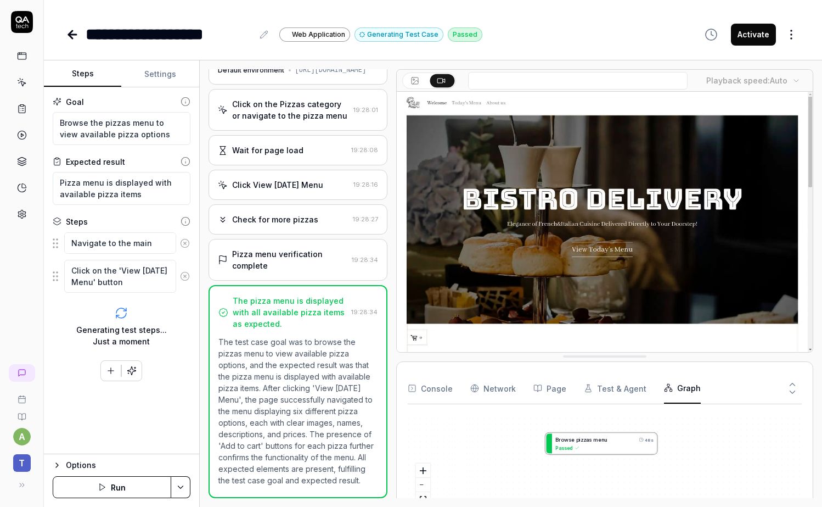
click at [438, 386] on button "Console" at bounding box center [430, 388] width 45 height 31
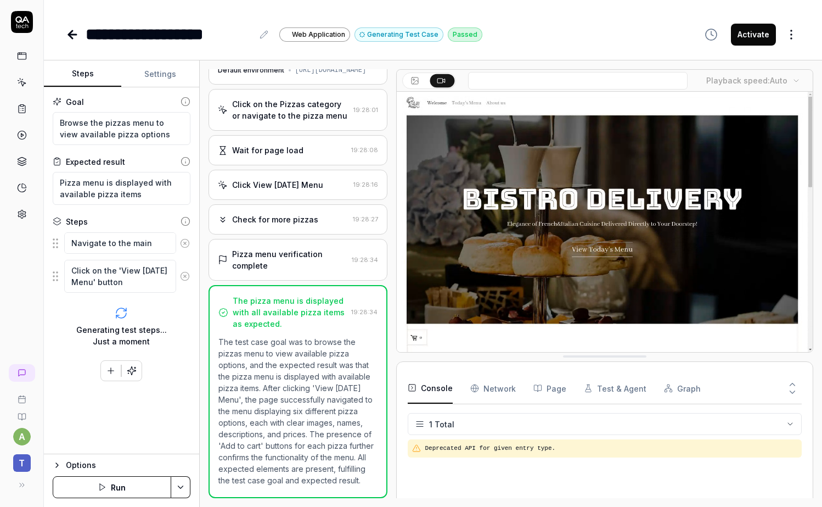
click at [280, 144] on div "Wait for page load" at bounding box center [267, 150] width 71 height 12
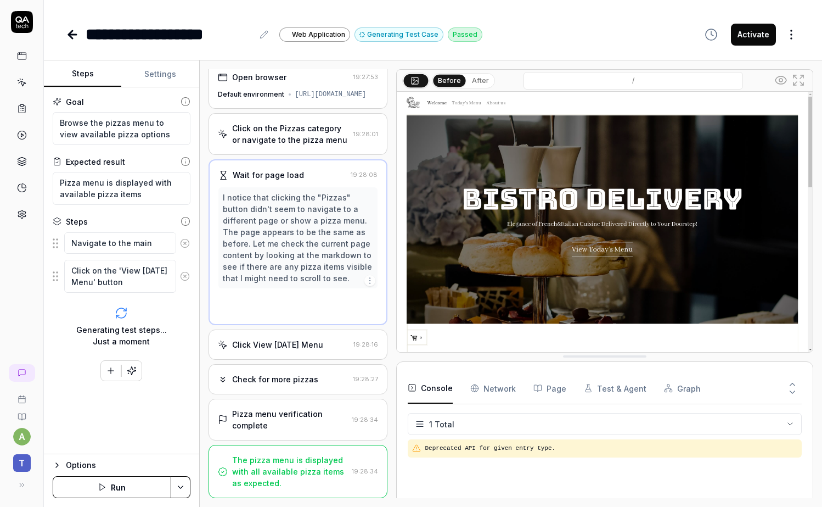
scroll to position [0, 0]
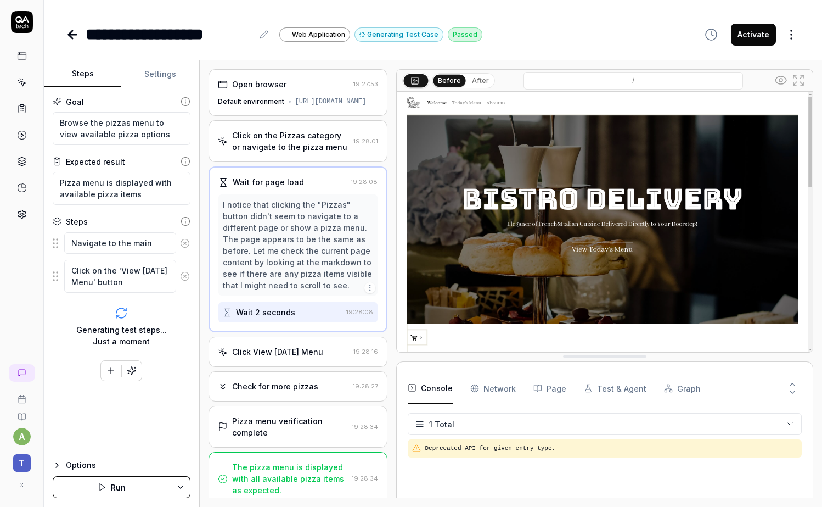
click at [279, 145] on div "Click on the Pizzas category or navigate to the pizza menu" at bounding box center [290, 141] width 117 height 23
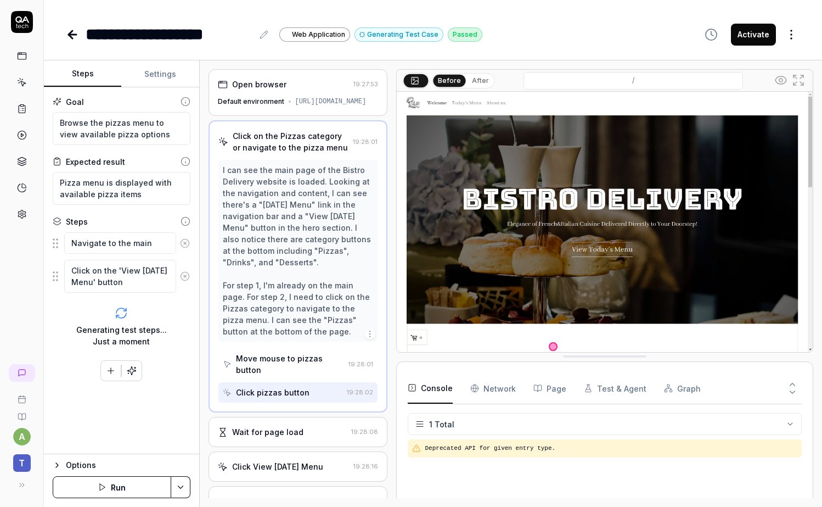
click at [239, 92] on div "Open browser 19:27:53 Default environment https://hypersequent.github.io/bistro/" at bounding box center [298, 92] width 179 height 47
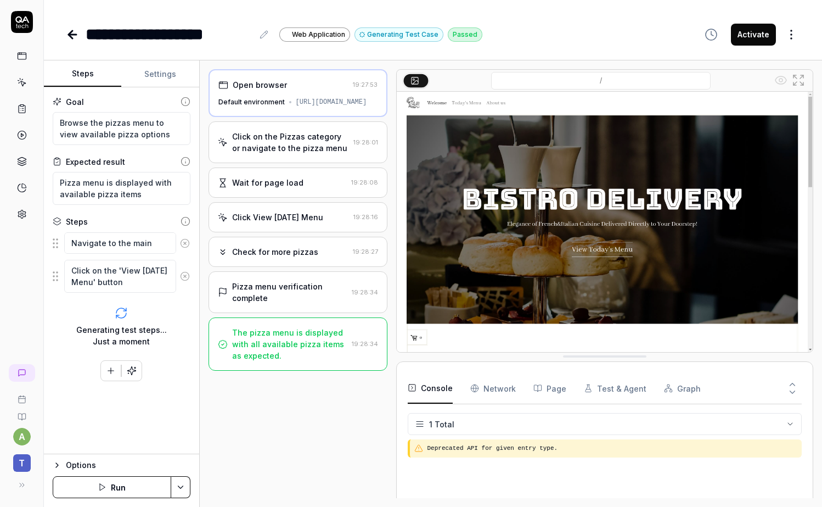
click at [270, 184] on div "Wait for page load 19:28:08" at bounding box center [298, 182] width 179 height 30
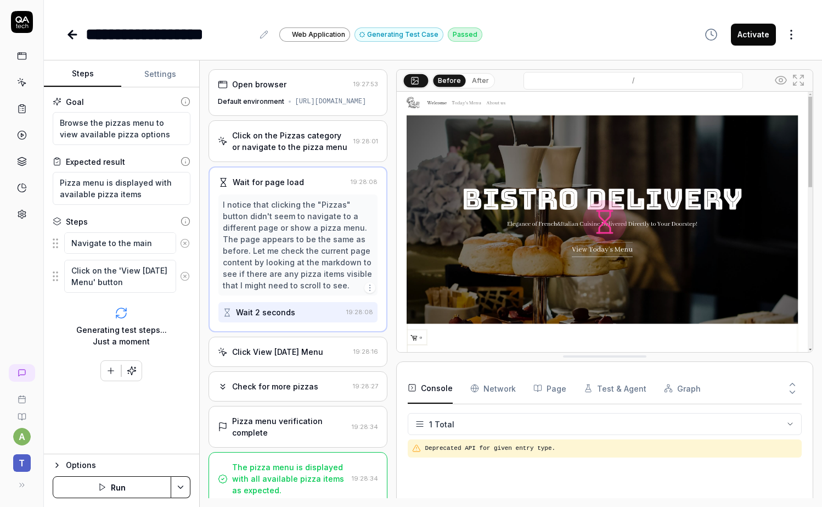
click at [301, 357] on div "Click View [DATE] Menu" at bounding box center [277, 352] width 91 height 12
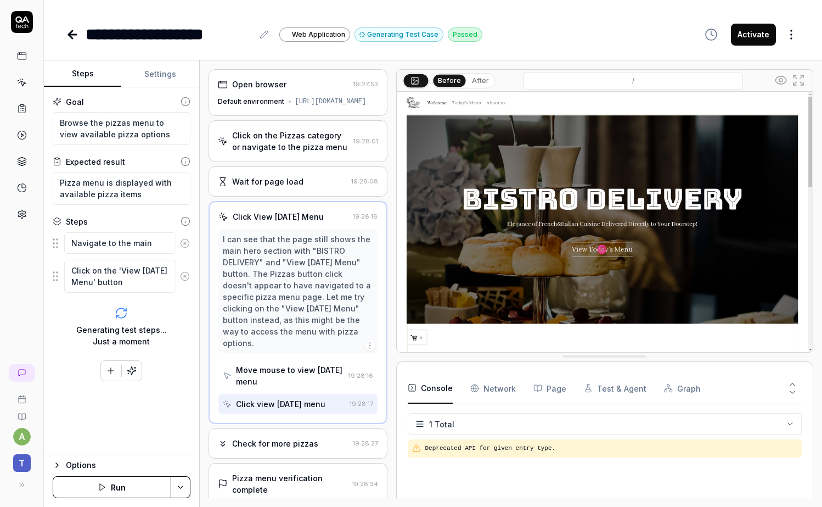
scroll to position [74, 0]
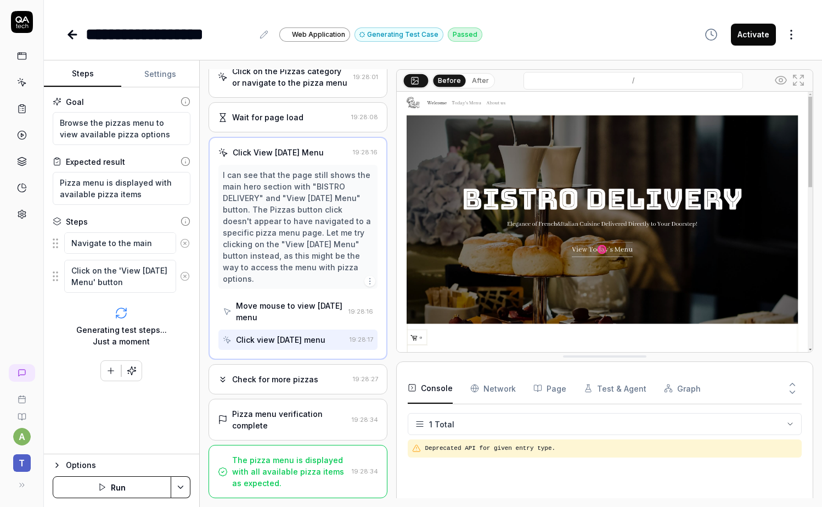
click at [278, 375] on div "Check for more pizzas" at bounding box center [275, 379] width 86 height 12
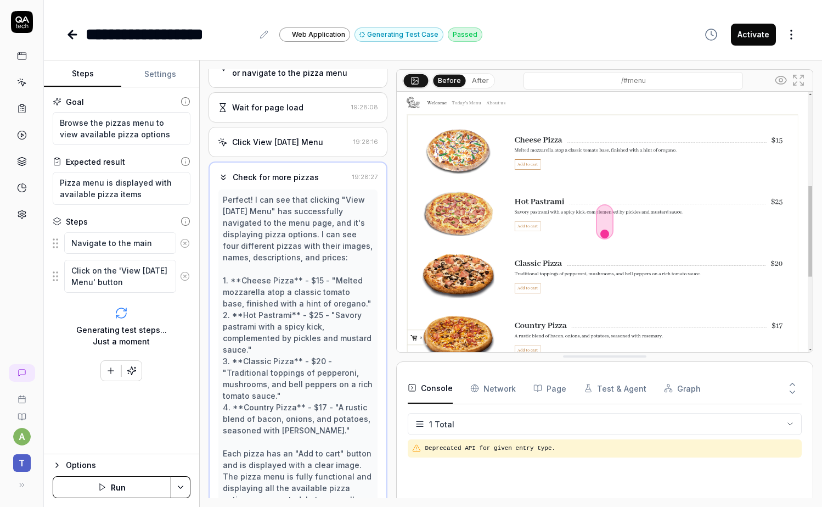
scroll to position [155, 0]
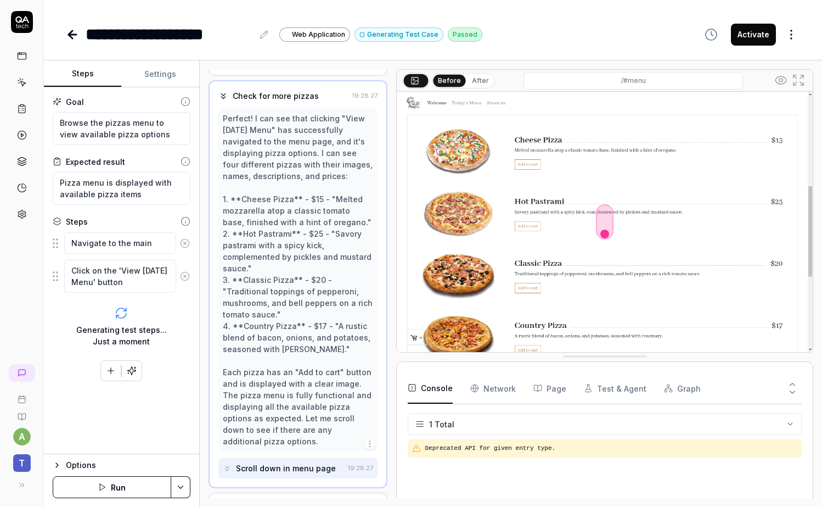
click at [70, 38] on icon at bounding box center [72, 34] width 13 height 13
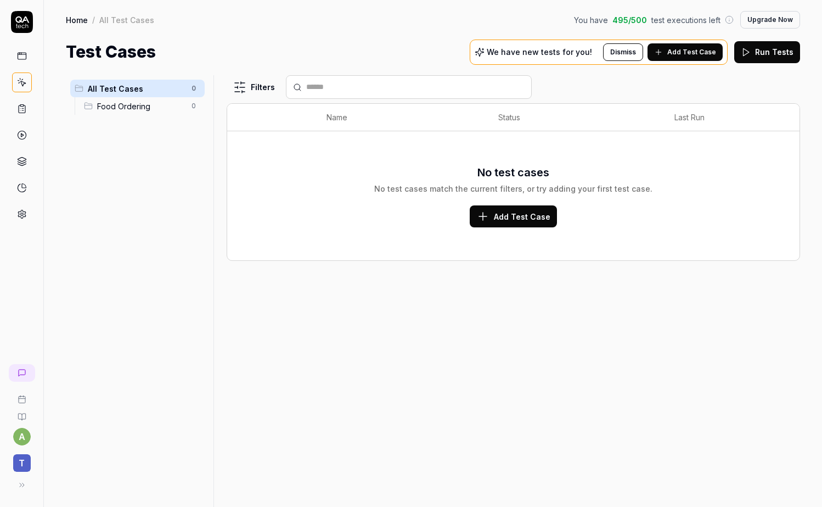
click at [678, 48] on span "Add Test Case" at bounding box center [692, 52] width 49 height 10
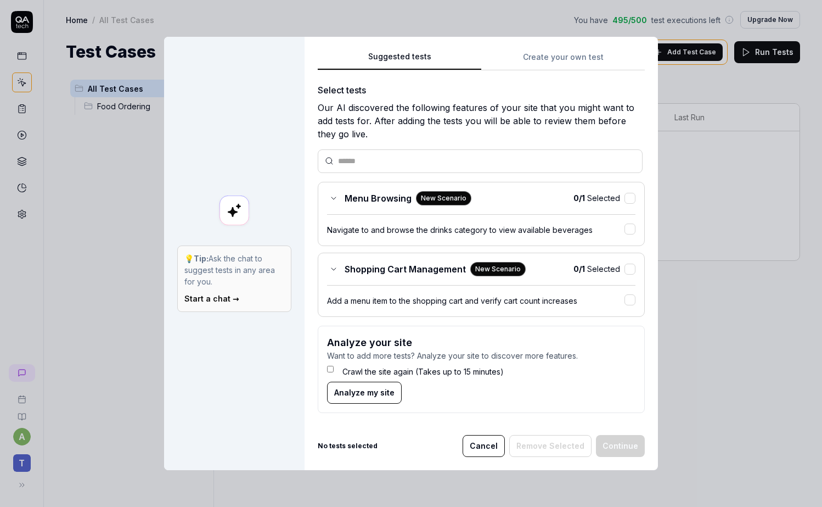
click at [629, 197] on button "button" at bounding box center [630, 198] width 11 height 11
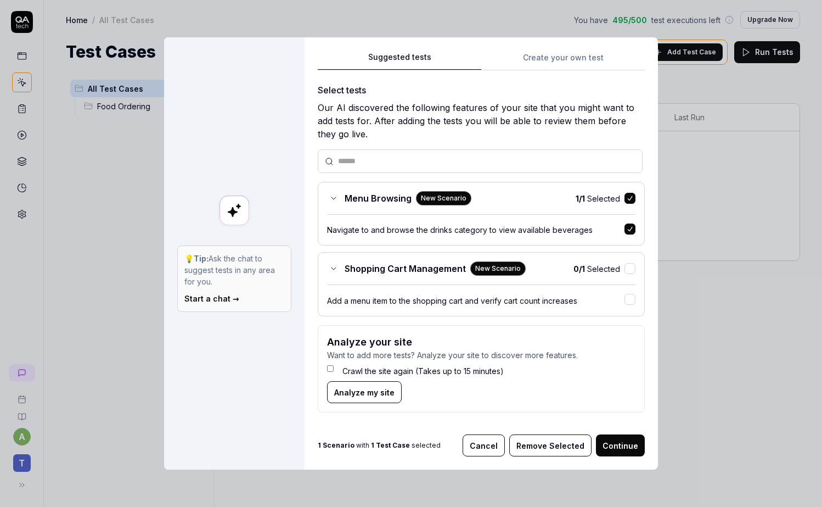
click at [625, 264] on button "button" at bounding box center [630, 268] width 11 height 11
click at [622, 427] on button "Continue" at bounding box center [620, 445] width 49 height 22
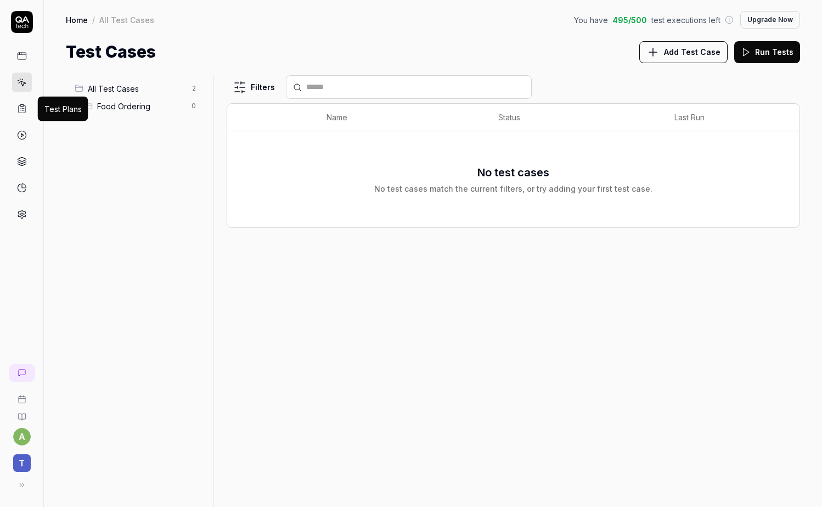
click at [21, 106] on rect at bounding box center [21, 106] width 3 height 2
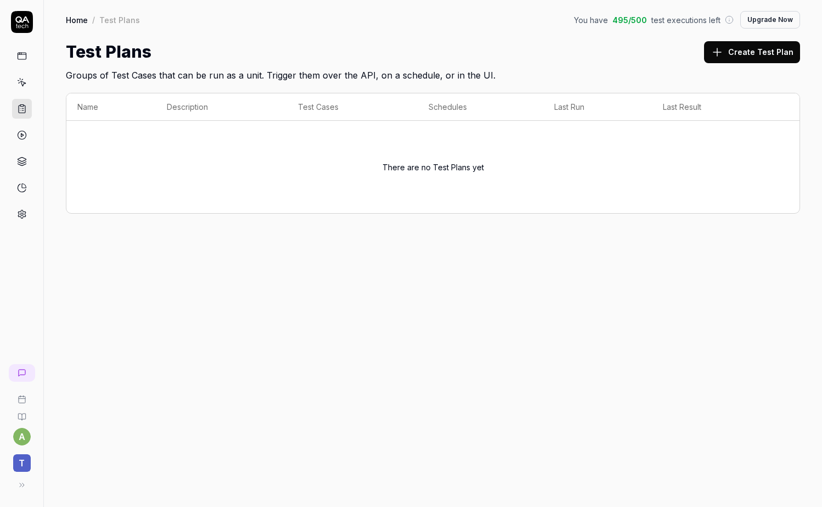
click at [22, 130] on link at bounding box center [22, 135] width 20 height 20
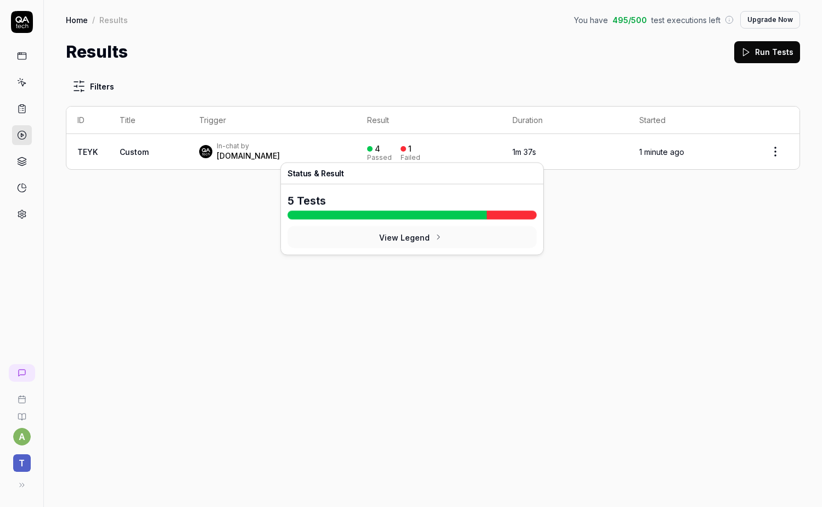
click at [401, 158] on div "4 Passed 1 Failed" at bounding box center [429, 152] width 124 height 18
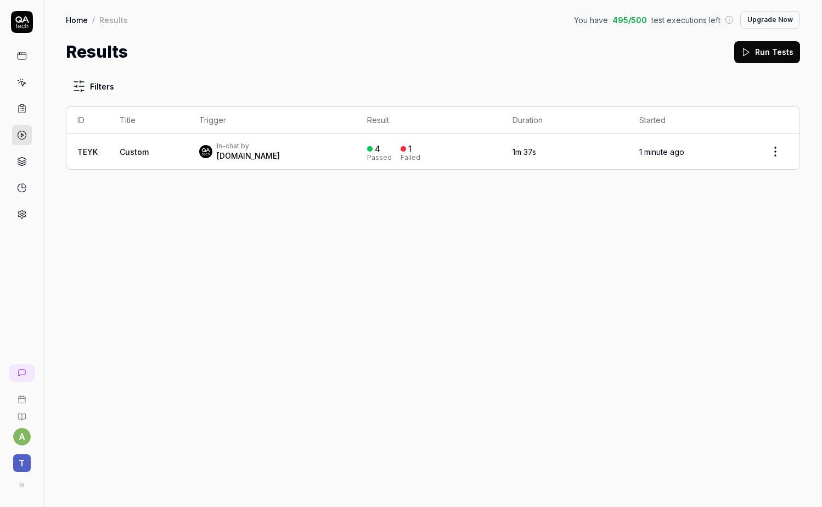
click at [401, 154] on div "Failed" at bounding box center [411, 157] width 20 height 7
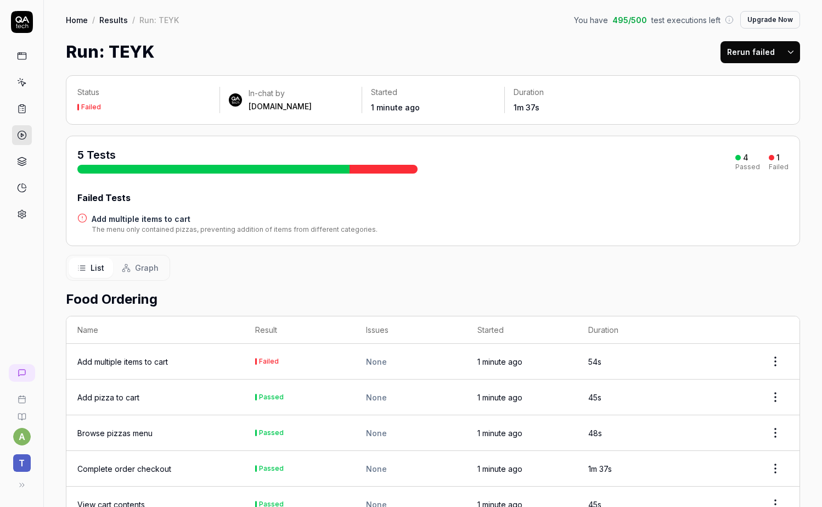
click at [144, 365] on div "Add multiple items to cart" at bounding box center [122, 362] width 91 height 12
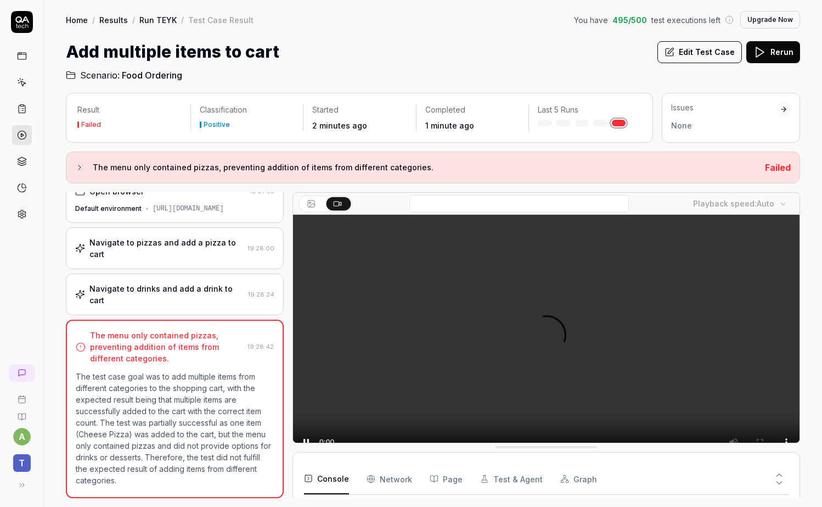
scroll to position [25, 0]
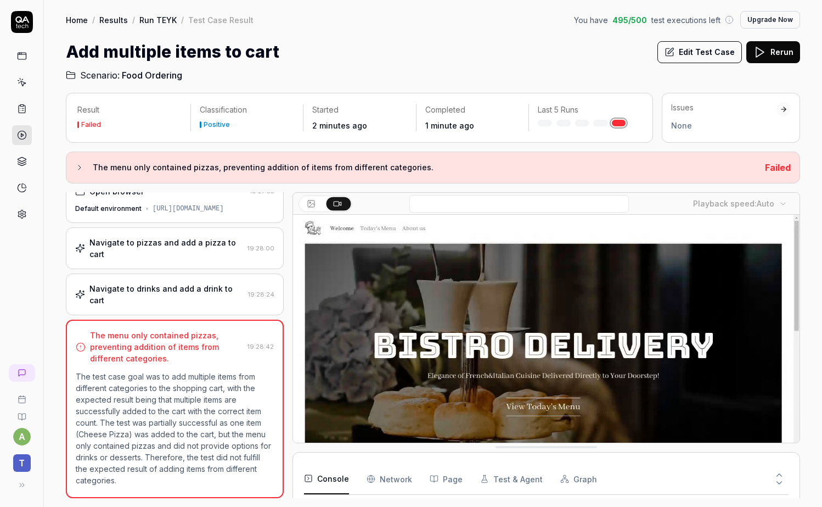
click at [205, 295] on div "Navigate to drinks and add a drink to cart" at bounding box center [166, 294] width 154 height 23
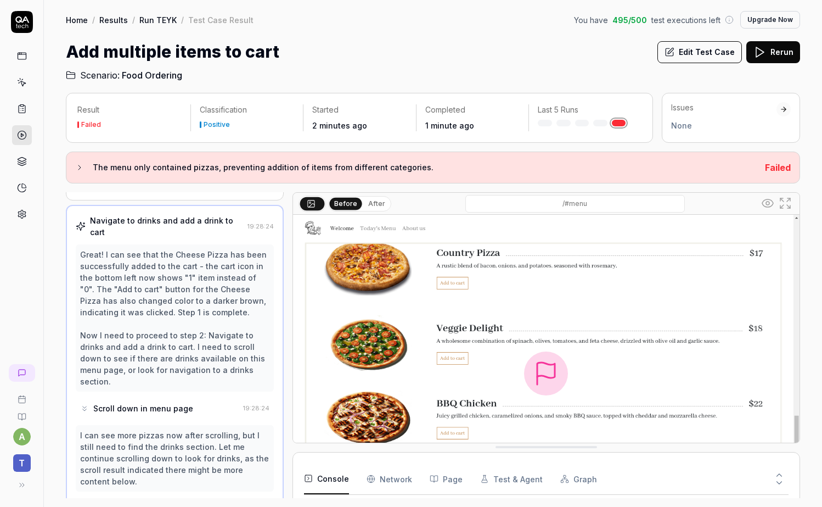
scroll to position [0, 0]
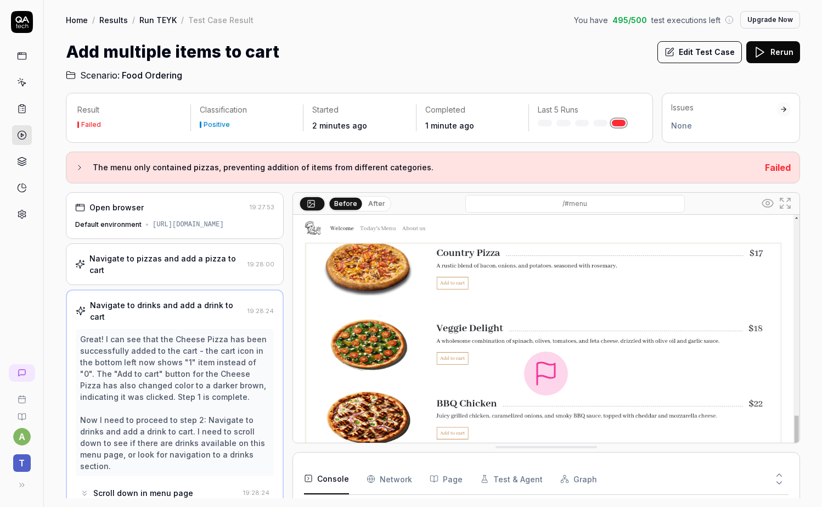
click at [155, 216] on div "Open browser 19:27:53 Default environment https://hypersequent.github.io/bistro/" at bounding box center [175, 215] width 218 height 47
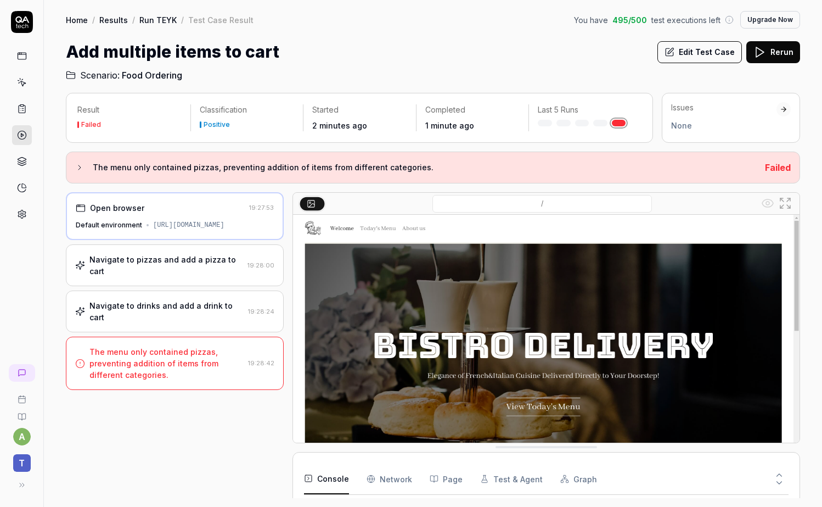
click at [225, 228] on div "[URL][DOMAIN_NAME]" at bounding box center [188, 225] width 71 height 10
drag, startPoint x: 140, startPoint y: 231, endPoint x: 275, endPoint y: 227, distance: 135.1
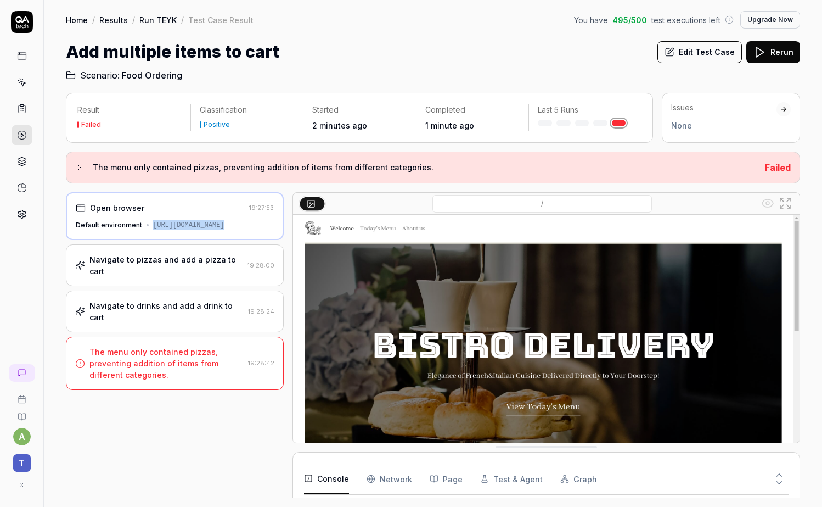
click at [275, 227] on div "Open browser 19:27:53 Default environment https://hypersequent.github.io/bistro/" at bounding box center [175, 216] width 218 height 48
